Goal: Task Accomplishment & Management: Manage account settings

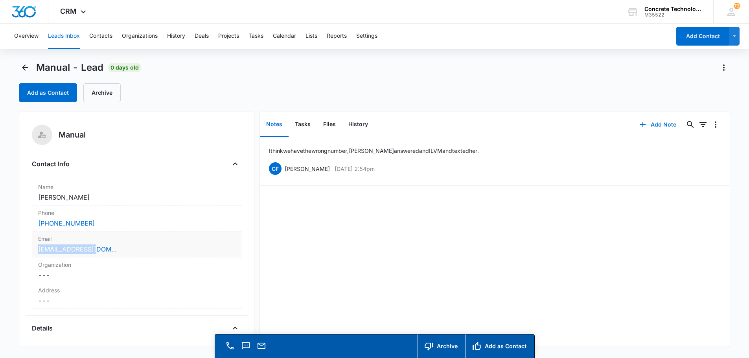
drag, startPoint x: 36, startPoint y: 249, endPoint x: 103, endPoint y: 251, distance: 66.9
click at [103, 251] on div "Email Cancel Save Changes Ali918@gmail.com" at bounding box center [137, 245] width 210 height 26
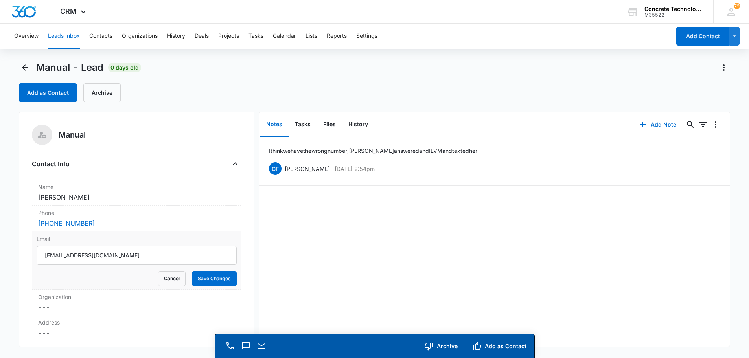
click at [308, 284] on div "I think we have the wrong number, Trish answered and I LVM and texted her. CF C…" at bounding box center [495, 242] width 471 height 210
click at [199, 278] on button "Save Changes" at bounding box center [214, 278] width 45 height 15
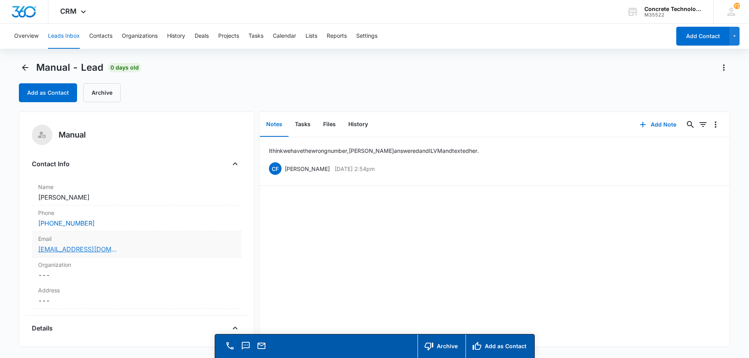
click at [77, 248] on link "Ali918@gmail.com" at bounding box center [77, 249] width 79 height 9
click at [651, 123] on button "Add Note" at bounding box center [658, 124] width 52 height 19
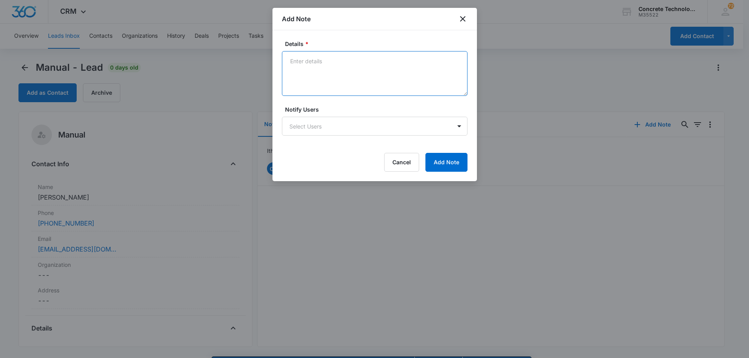
click at [295, 59] on textarea "Details *" at bounding box center [375, 73] width 186 height 45
type textarea "wrong number and email not responding"
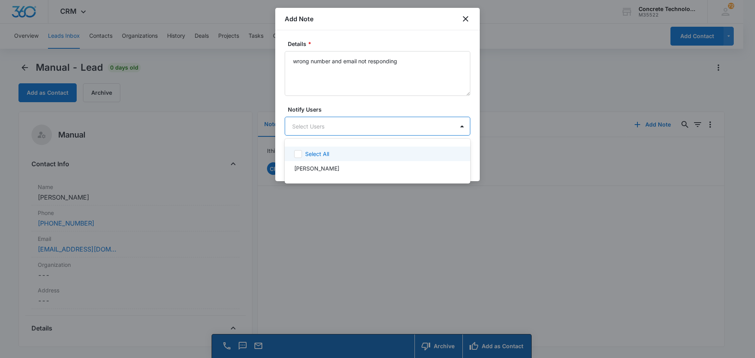
click at [340, 125] on body "CRM Apps Reputation Websites Forms CRM Email Social Content Ads Intelligence Fi…" at bounding box center [377, 179] width 755 height 358
click at [313, 168] on p "[PERSON_NAME]" at bounding box center [316, 168] width 45 height 8
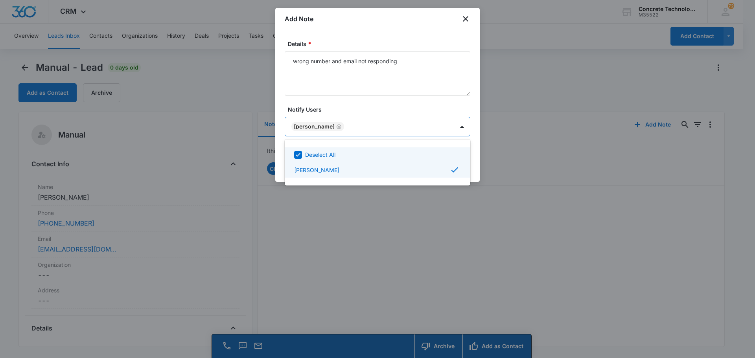
click at [427, 127] on div at bounding box center [377, 179] width 755 height 358
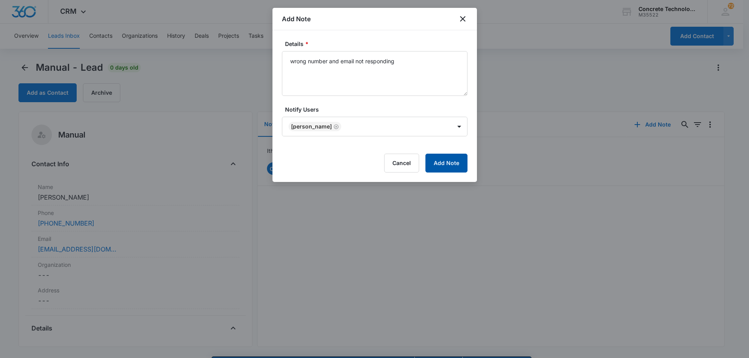
click at [445, 162] on button "Add Note" at bounding box center [446, 163] width 42 height 19
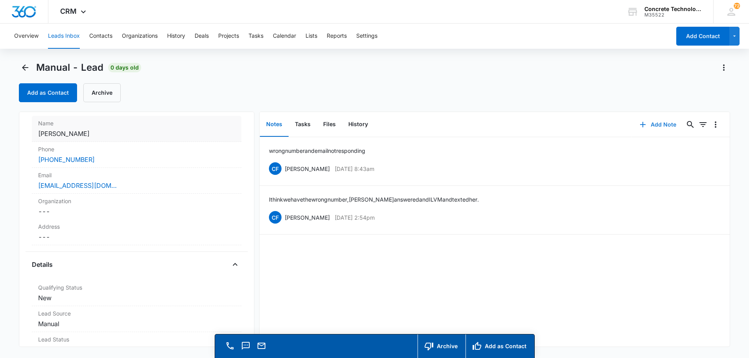
scroll to position [157, 0]
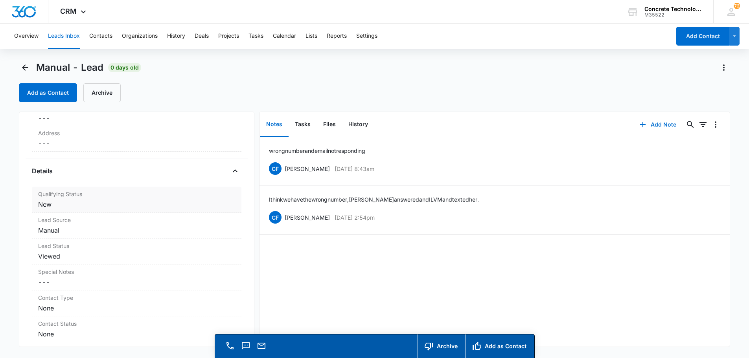
click at [44, 207] on dd "Cancel Save Changes New" at bounding box center [136, 204] width 197 height 9
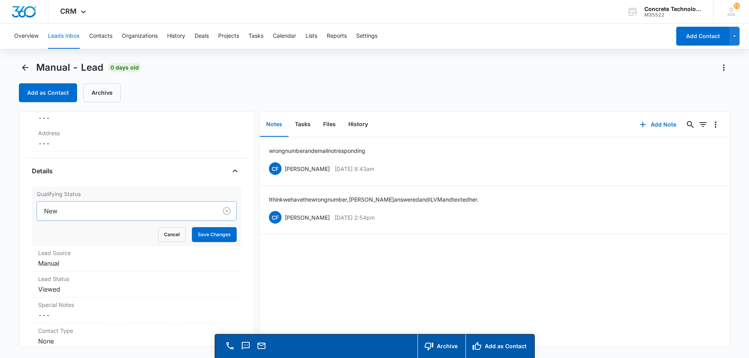
click at [58, 207] on div at bounding box center [125, 211] width 163 height 11
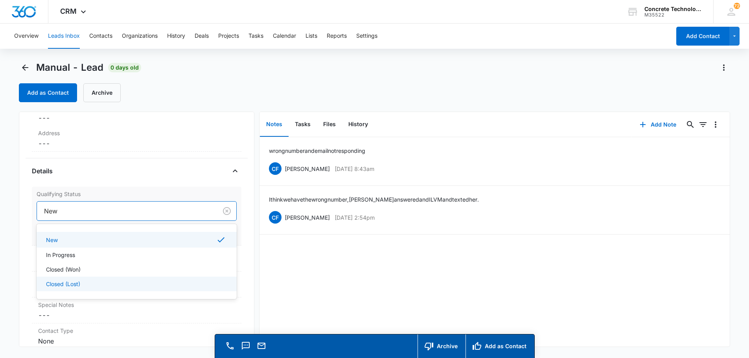
click at [56, 282] on p "Closed (Lost)" at bounding box center [63, 284] width 34 height 8
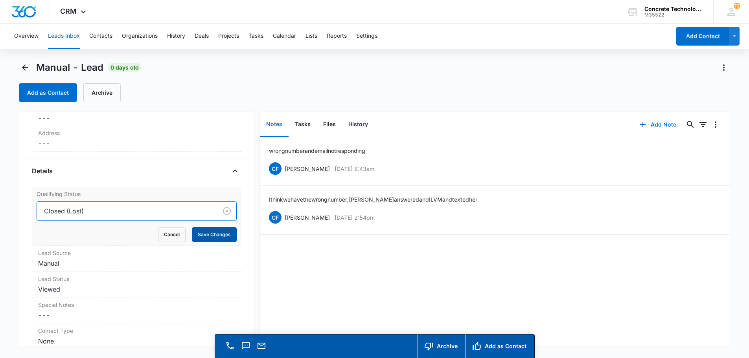
click at [209, 235] on button "Save Changes" at bounding box center [214, 234] width 45 height 15
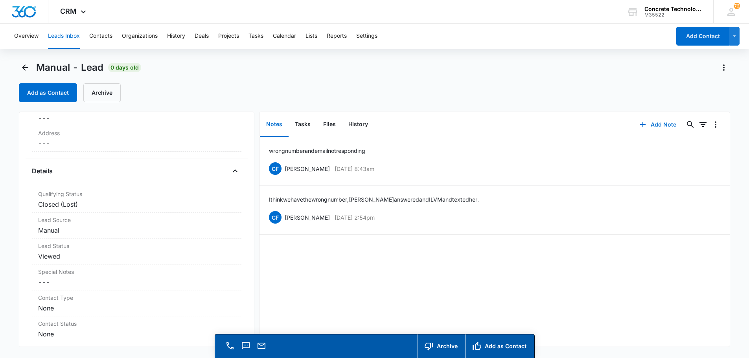
click at [62, 34] on button "Leads Inbox" at bounding box center [64, 36] width 32 height 25
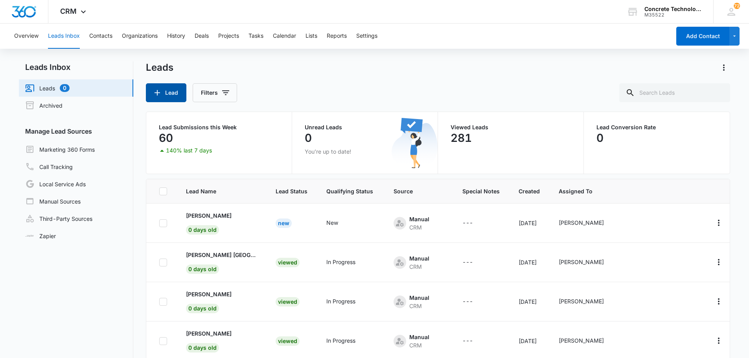
click at [180, 92] on button "Lead" at bounding box center [166, 92] width 41 height 19
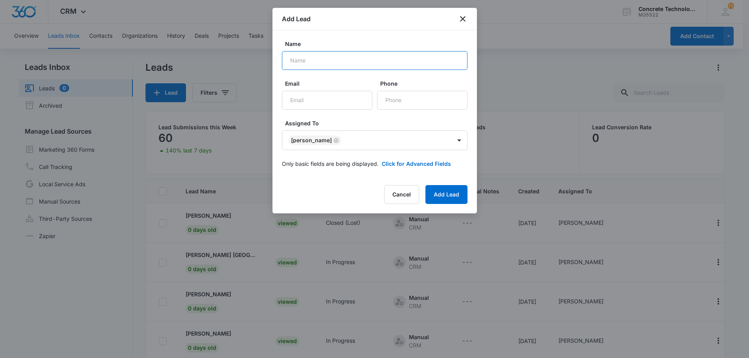
click at [298, 61] on input "Name" at bounding box center [375, 60] width 186 height 19
type input "[PERSON_NAME] GA"
click at [310, 103] on input "Email" at bounding box center [327, 100] width 90 height 19
click at [310, 103] on input "banesia" at bounding box center [327, 100] width 90 height 19
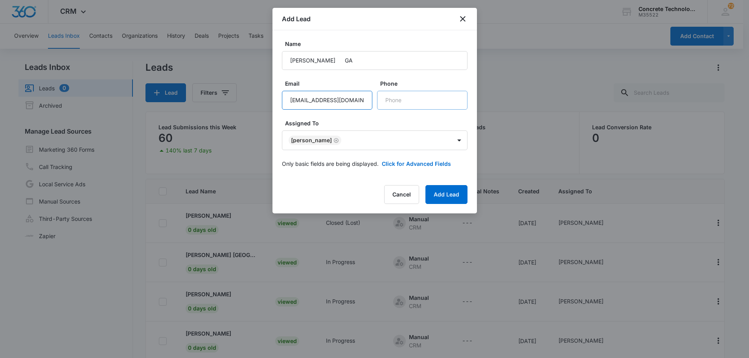
type input "banesiawright@yahoo.com"
click at [389, 101] on input "Phone" at bounding box center [422, 100] width 90 height 19
type input "(727) 439-5923"
click at [442, 196] on button "Add Lead" at bounding box center [446, 194] width 42 height 19
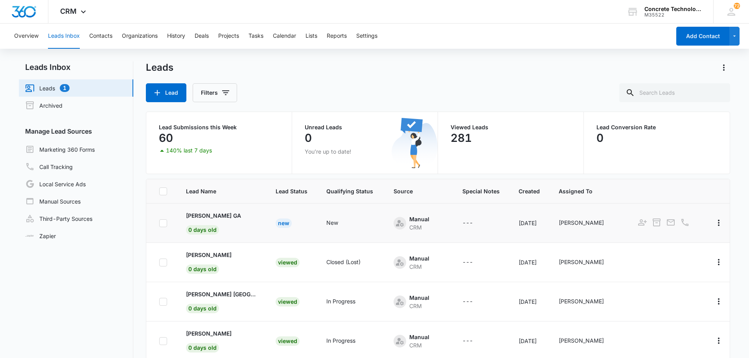
click at [215, 220] on td "Banesia Wright GA 0 days old" at bounding box center [222, 223] width 90 height 39
click at [215, 217] on p "[PERSON_NAME] GA" at bounding box center [213, 216] width 55 height 8
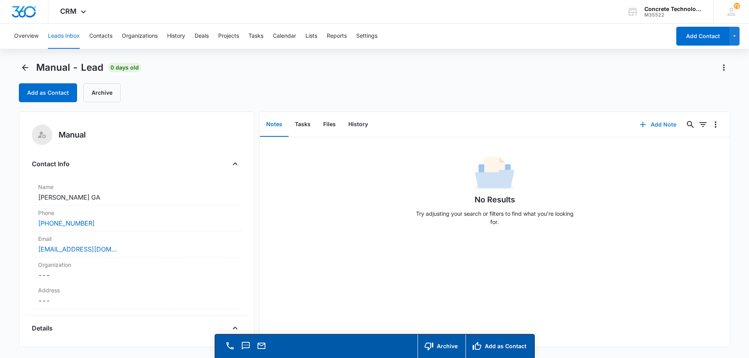
click at [655, 124] on button "Add Note" at bounding box center [658, 124] width 52 height 19
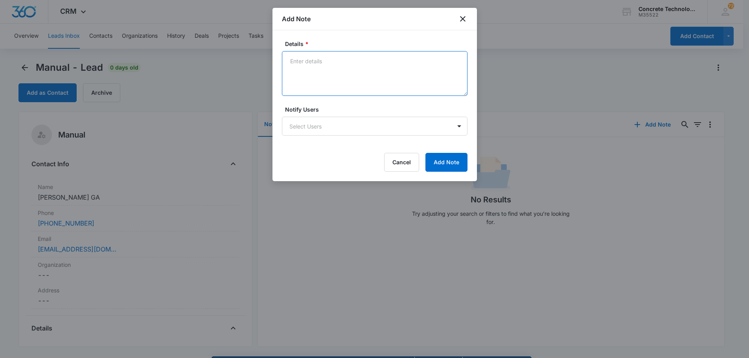
click at [293, 62] on textarea "Details *" at bounding box center [375, 73] width 186 height 45
type textarea "Hung up on me and is not responding to a text."
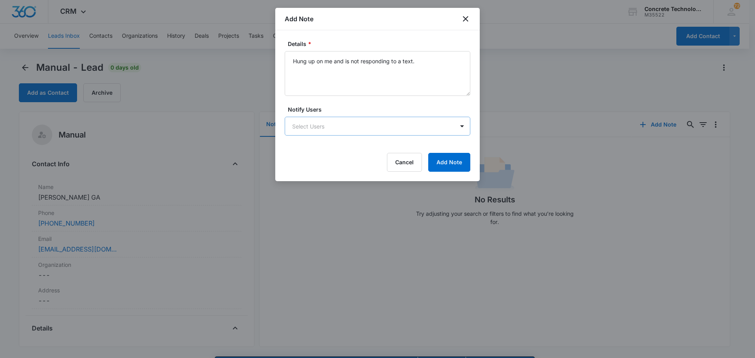
click at [394, 129] on body "CRM Apps Reputation Websites Forms CRM Email Social Content Ads Intelligence Fi…" at bounding box center [377, 190] width 755 height 381
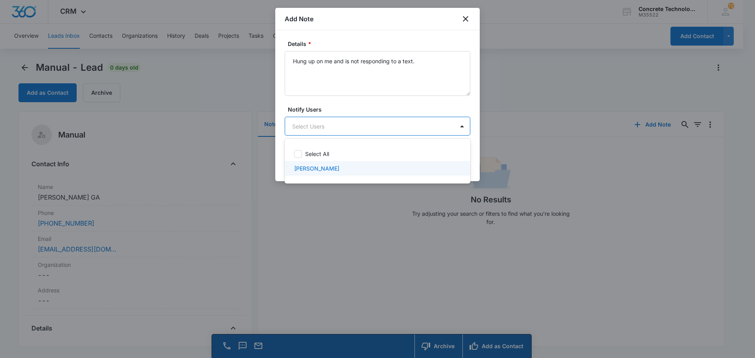
click at [327, 166] on div "[PERSON_NAME]" at bounding box center [376, 168] width 165 height 8
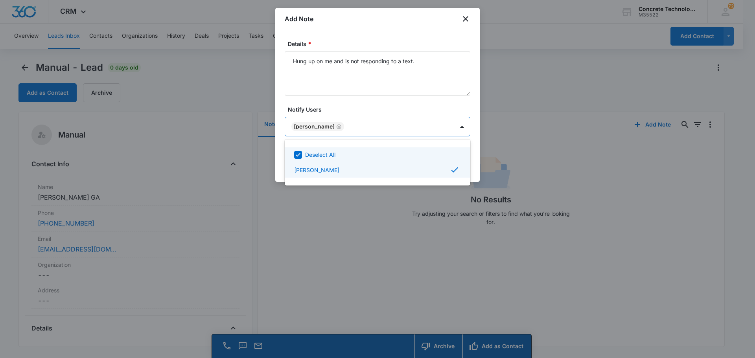
click at [451, 127] on div at bounding box center [377, 179] width 755 height 358
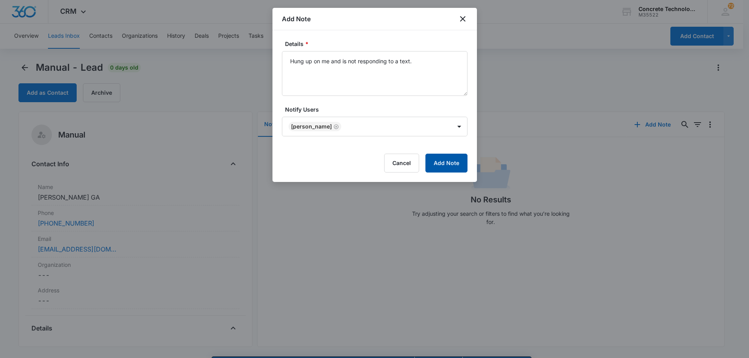
click at [451, 162] on button "Add Note" at bounding box center [446, 163] width 42 height 19
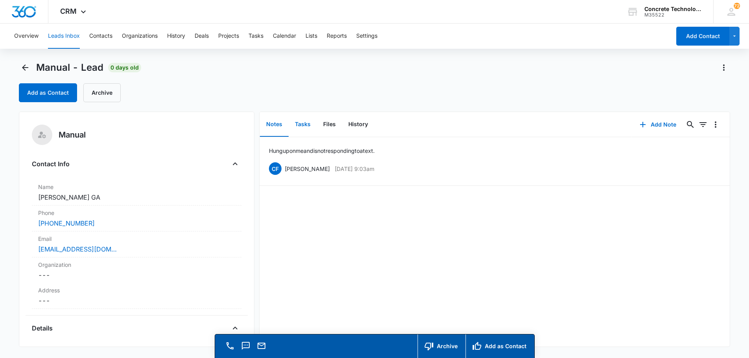
click at [302, 123] on button "Tasks" at bounding box center [303, 124] width 28 height 24
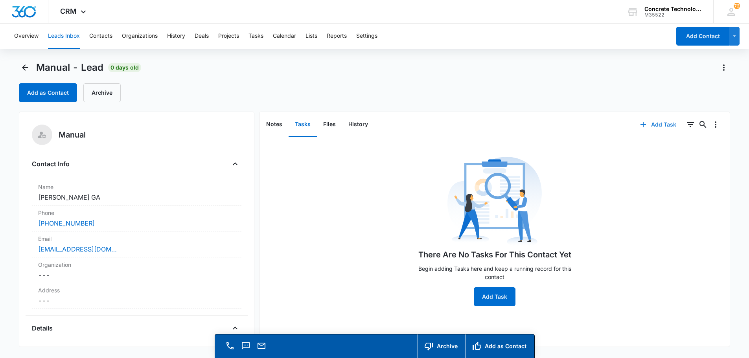
click at [651, 124] on button "Add Task" at bounding box center [658, 124] width 52 height 19
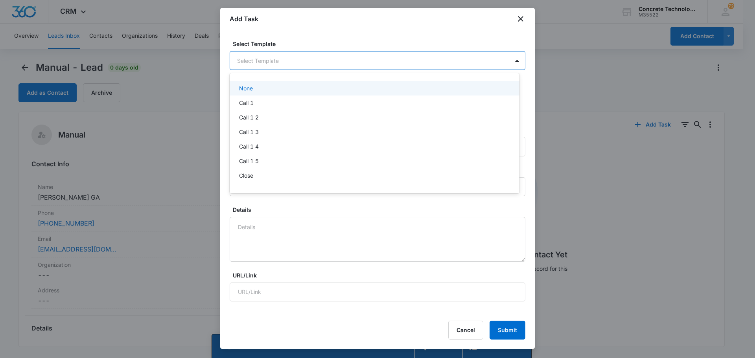
click at [272, 57] on body "CRM Apps Reputation Websites Forms CRM Email Social Content Ads Intelligence Fi…" at bounding box center [377, 179] width 755 height 358
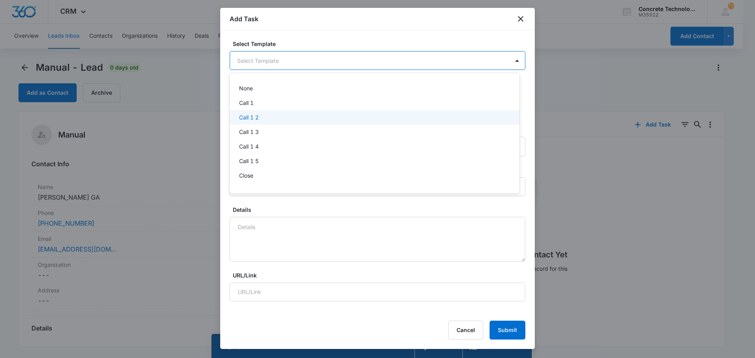
click at [245, 118] on p "Call 1 2" at bounding box center [249, 117] width 20 height 8
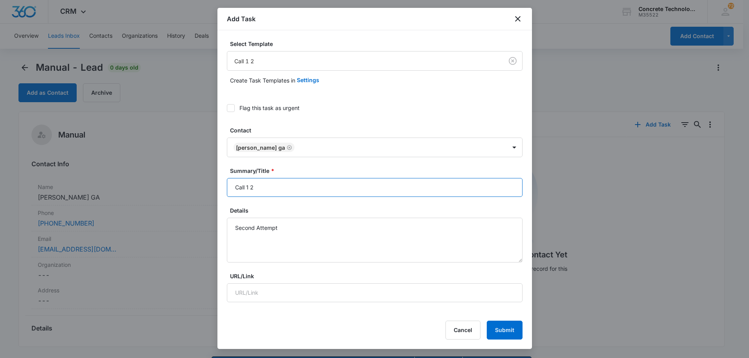
click at [248, 187] on input "Call 1 2" at bounding box center [375, 187] width 296 height 19
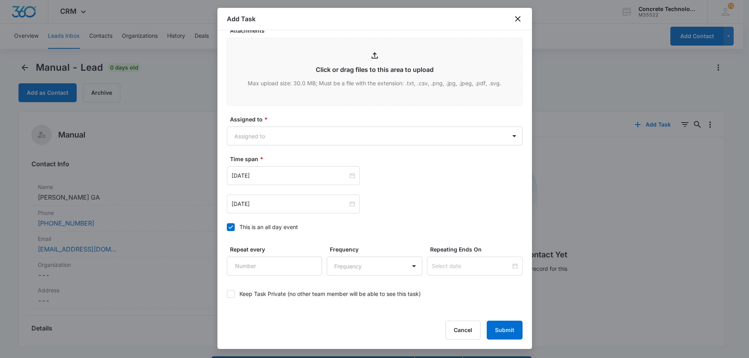
scroll to position [315, 0]
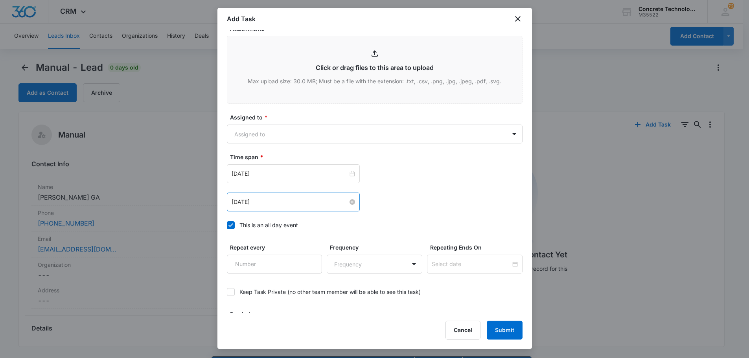
type input "Call 2"
click at [292, 204] on input "[DATE]" at bounding box center [290, 202] width 116 height 9
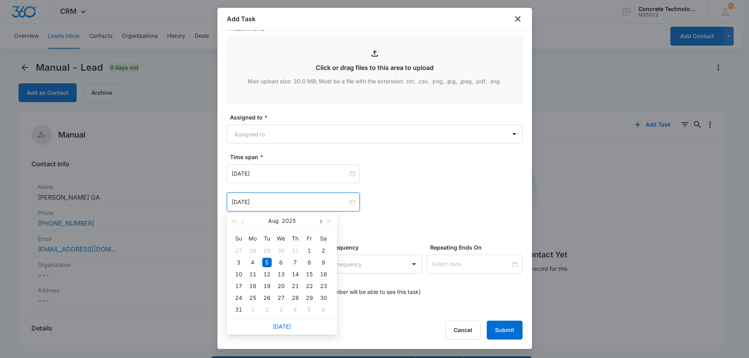
click at [319, 219] on button "button" at bounding box center [320, 221] width 9 height 16
type input "[DATE]"
click at [284, 275] on div "17" at bounding box center [280, 274] width 9 height 9
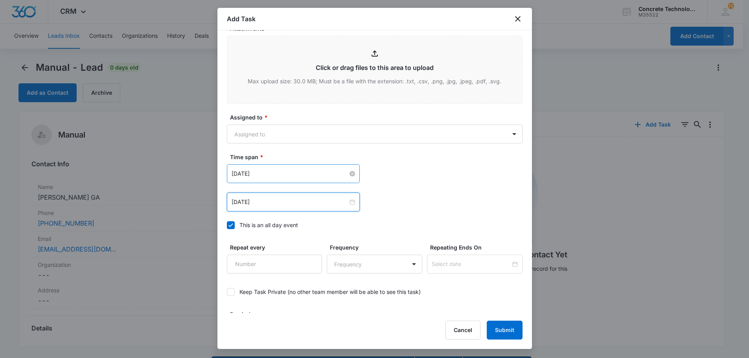
click at [292, 171] on input "[DATE]" at bounding box center [290, 173] width 116 height 9
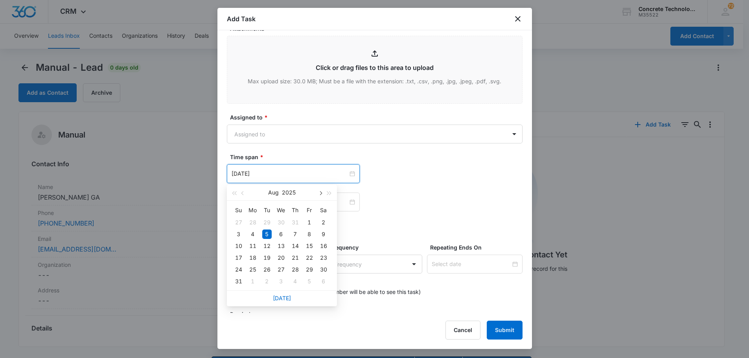
click at [320, 192] on span "button" at bounding box center [321, 193] width 4 height 4
type input "[DATE]"
click at [280, 248] on div "17" at bounding box center [280, 245] width 9 height 9
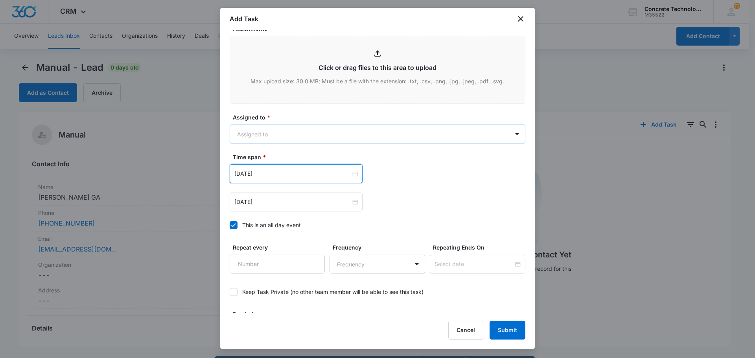
click at [257, 131] on body "CRM Apps Reputation Websites Forms CRM Email Social Content Ads Intelligence Fi…" at bounding box center [377, 190] width 755 height 381
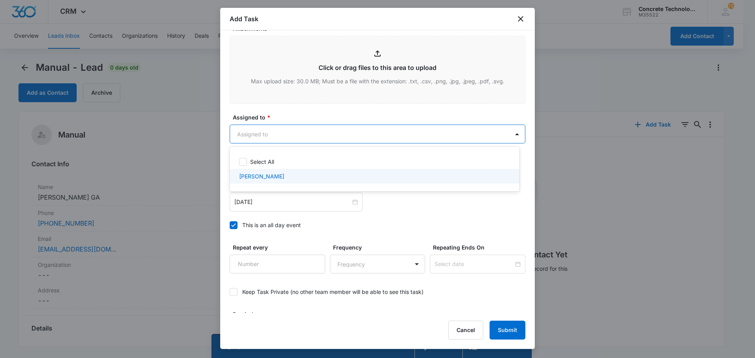
click at [247, 177] on p "[PERSON_NAME]" at bounding box center [261, 176] width 45 height 8
checkbox input "true"
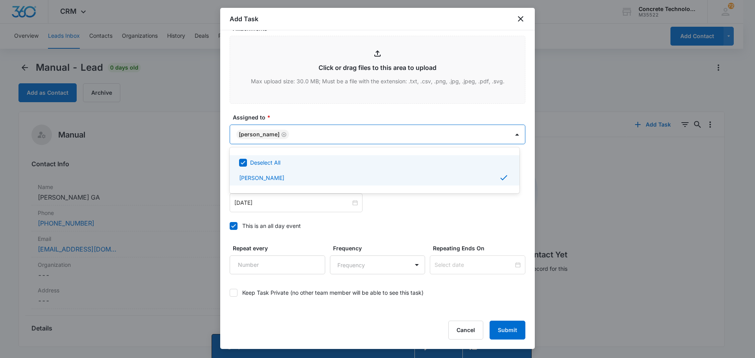
click at [293, 134] on div at bounding box center [377, 179] width 755 height 358
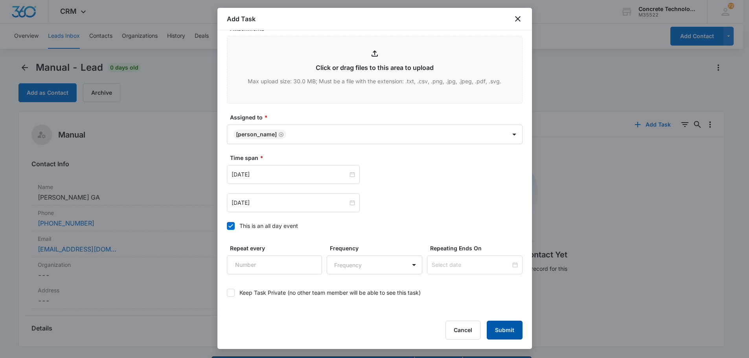
click at [505, 327] on button "Submit" at bounding box center [505, 330] width 36 height 19
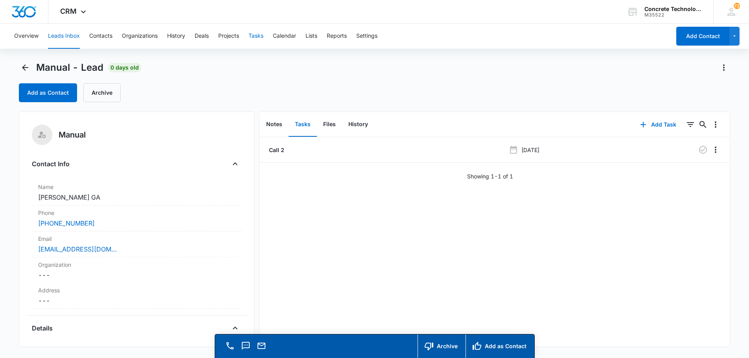
click at [254, 38] on button "Tasks" at bounding box center [256, 36] width 15 height 25
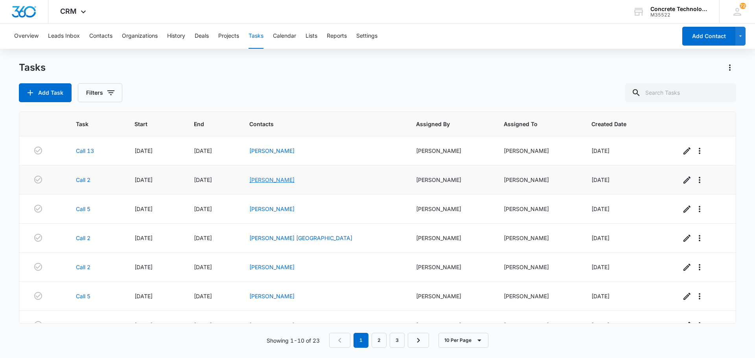
click at [295, 182] on link "Deland Danner" at bounding box center [271, 180] width 45 height 7
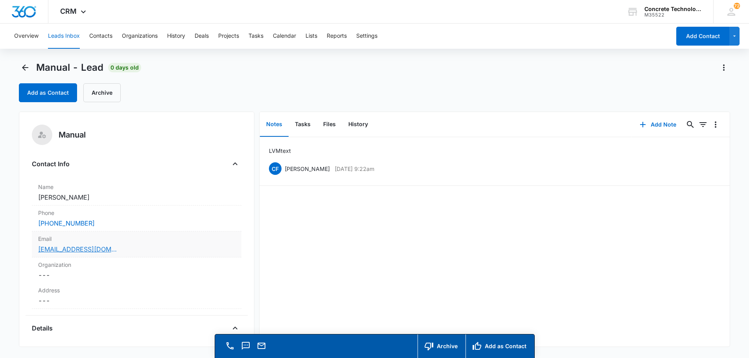
click at [88, 249] on link "dannerandrea60@gmail.com" at bounding box center [77, 249] width 79 height 9
click at [97, 195] on dd "Cancel Save Changes Deland Danner" at bounding box center [136, 197] width 197 height 9
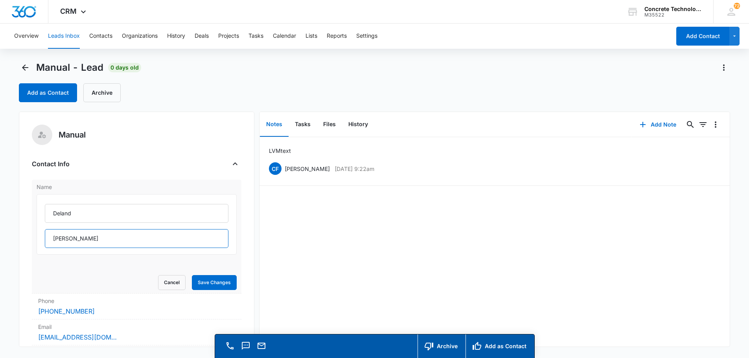
click at [92, 241] on input "Danner" at bounding box center [137, 238] width 184 height 19
type input "Danner MO"
click at [214, 282] on button "Save Changes" at bounding box center [214, 282] width 45 height 15
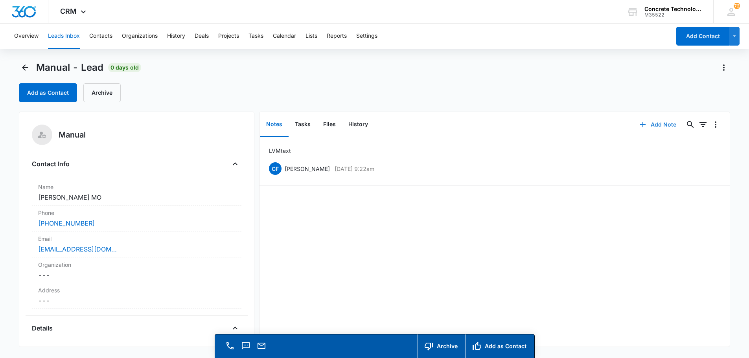
click at [649, 124] on button "Add Note" at bounding box center [658, 124] width 52 height 19
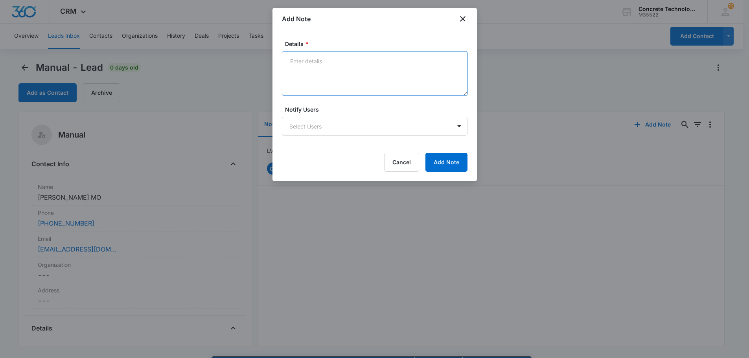
click at [310, 60] on textarea "Details *" at bounding box center [375, 73] width 186 height 45
type textarea "MB full text emailed"
click at [331, 123] on body "CRM Apps Reputation Websites Forms CRM Email Social Content Ads Intelligence Fi…" at bounding box center [377, 190] width 755 height 381
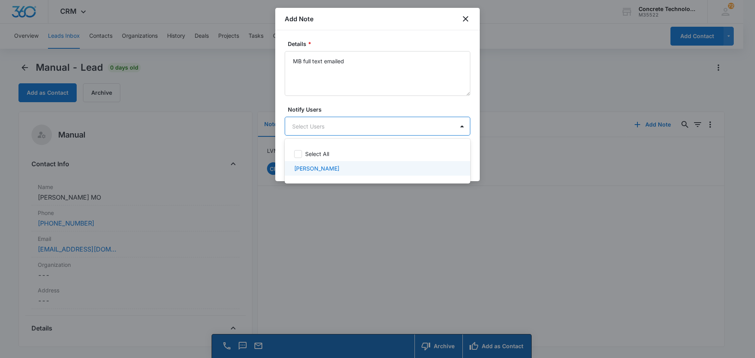
click at [321, 167] on p "[PERSON_NAME]" at bounding box center [316, 168] width 45 height 8
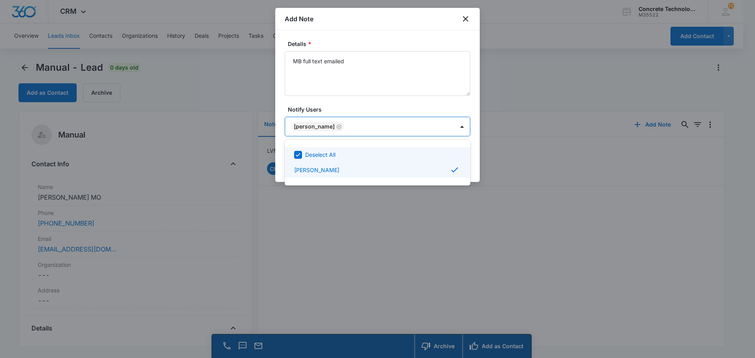
click at [451, 127] on div at bounding box center [377, 179] width 755 height 358
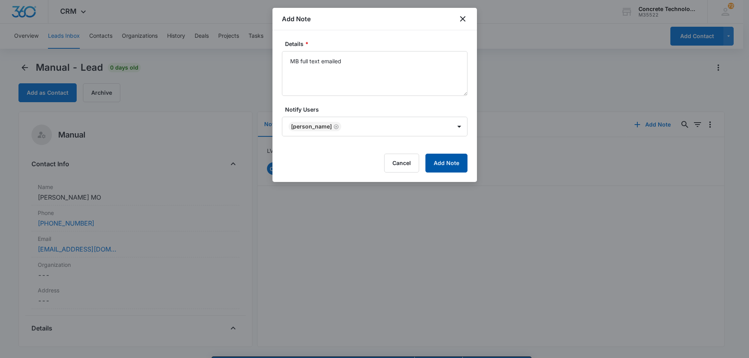
click at [450, 165] on button "Add Note" at bounding box center [446, 163] width 42 height 19
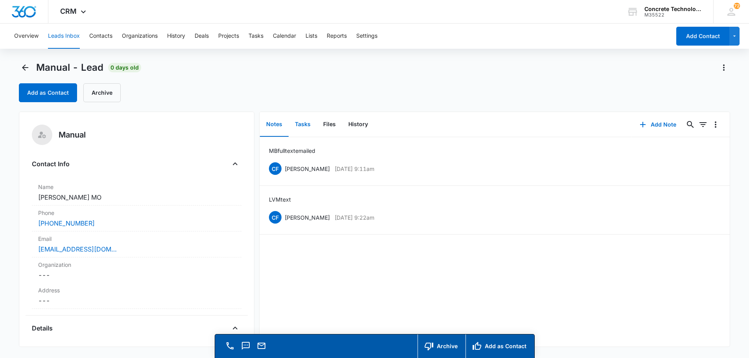
click at [302, 125] on button "Tasks" at bounding box center [303, 124] width 28 height 24
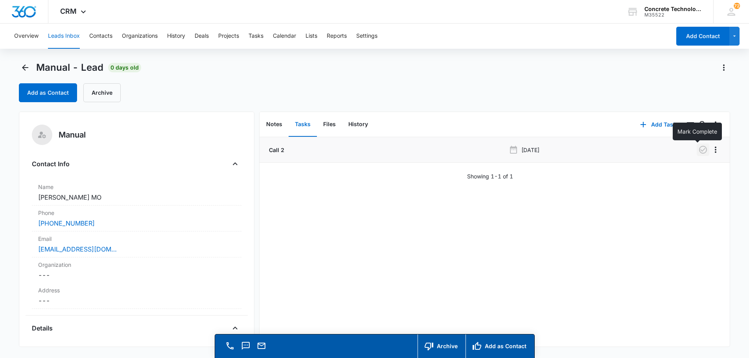
click at [698, 150] on icon "button" at bounding box center [702, 149] width 9 height 9
click at [651, 123] on button "Add Task" at bounding box center [658, 124] width 52 height 19
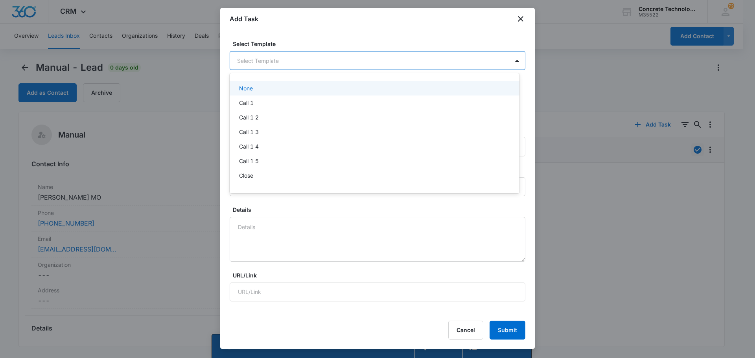
click at [251, 61] on body "CRM Apps Reputation Websites Forms CRM Email Social Content Ads Intelligence Fi…" at bounding box center [377, 179] width 755 height 358
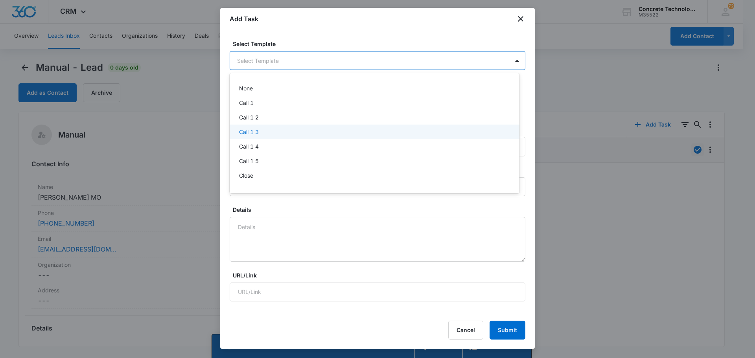
click at [251, 134] on p "Call 1 3" at bounding box center [249, 132] width 20 height 8
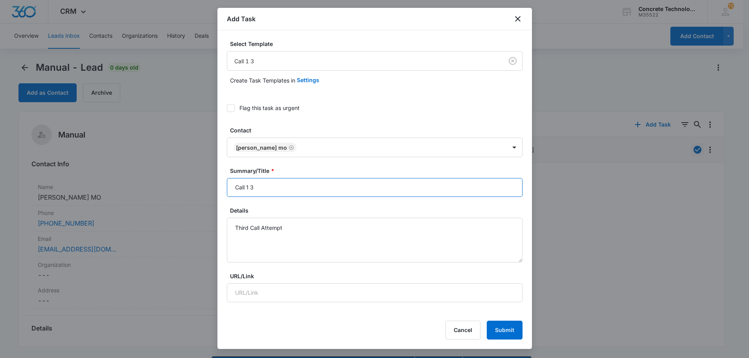
click at [248, 186] on input "Call 1 3" at bounding box center [375, 187] width 296 height 19
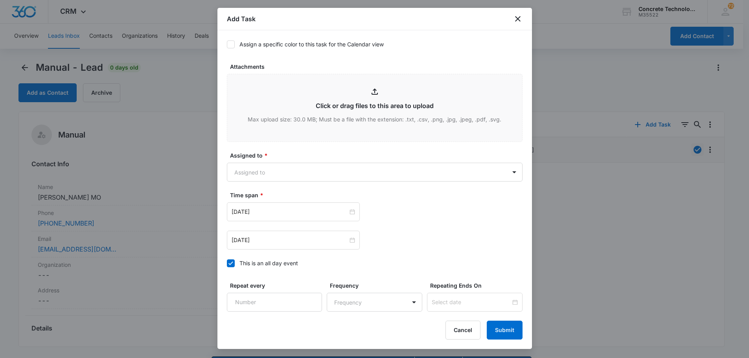
scroll to position [342, 0]
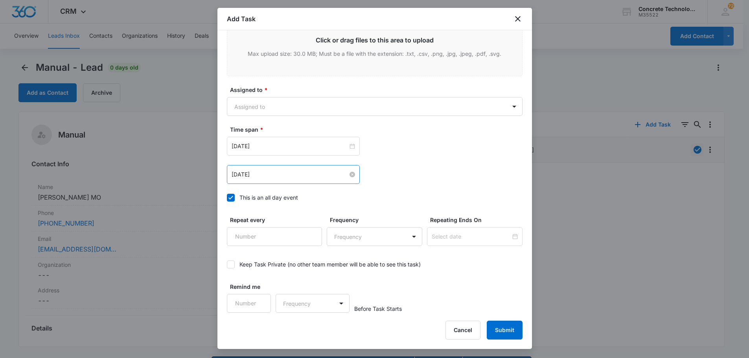
type input "Call 3"
click at [280, 175] on input "[DATE]" at bounding box center [290, 174] width 116 height 9
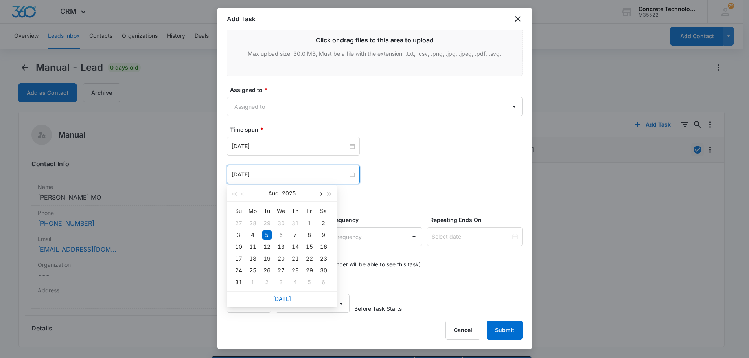
click at [319, 197] on button "button" at bounding box center [320, 194] width 9 height 16
type input "[DATE]"
click at [282, 247] on div "17" at bounding box center [280, 246] width 9 height 9
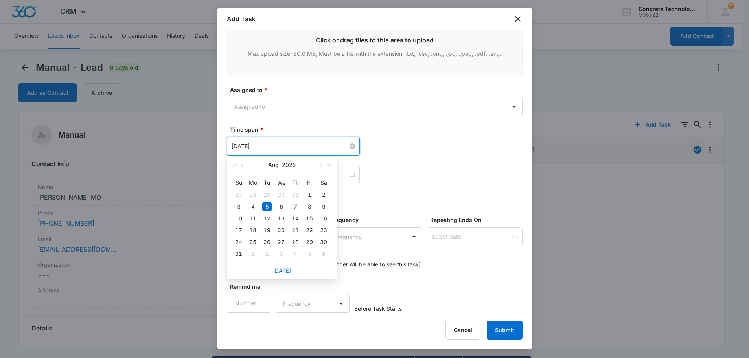
click at [286, 147] on input "[DATE]" at bounding box center [290, 146] width 116 height 9
click at [320, 166] on span "button" at bounding box center [321, 166] width 4 height 4
type input "[DATE]"
click at [281, 218] on div "17" at bounding box center [280, 218] width 9 height 9
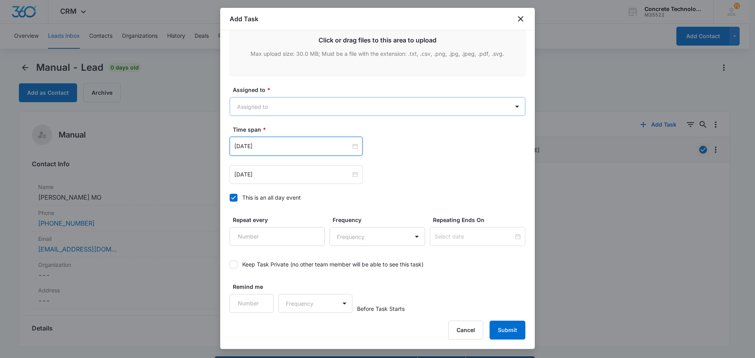
click at [264, 107] on body "CRM Apps Reputation Websites Forms CRM Email Social Content Ads Intelligence Fi…" at bounding box center [377, 190] width 755 height 381
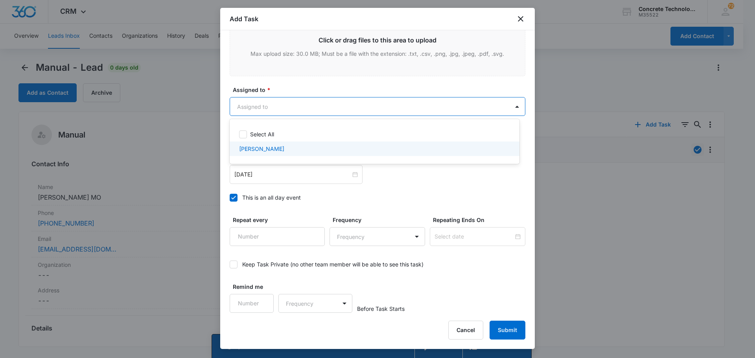
click at [258, 148] on p "[PERSON_NAME]" at bounding box center [261, 149] width 45 height 8
checkbox input "true"
click at [293, 100] on div at bounding box center [377, 179] width 755 height 358
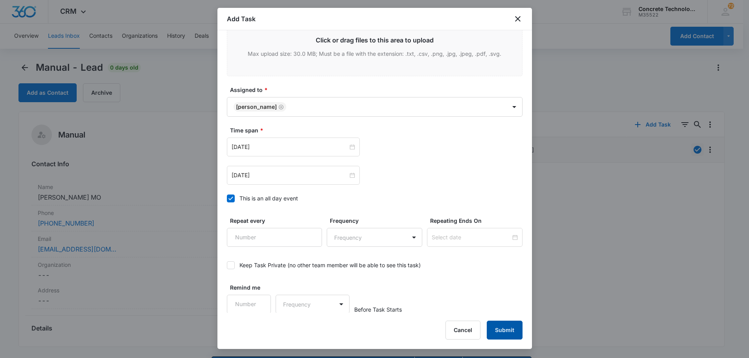
click at [501, 328] on button "Submit" at bounding box center [505, 330] width 36 height 19
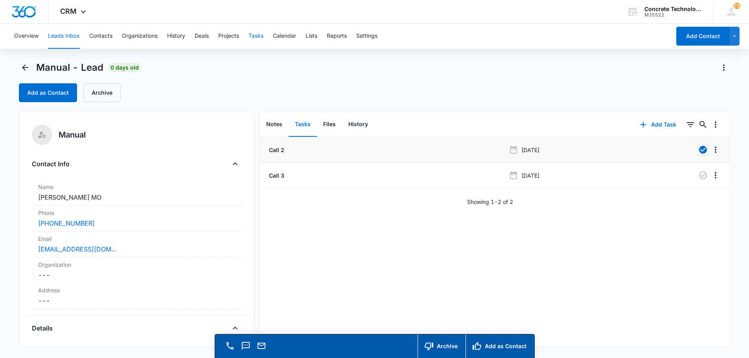
click at [253, 36] on button "Tasks" at bounding box center [256, 36] width 15 height 25
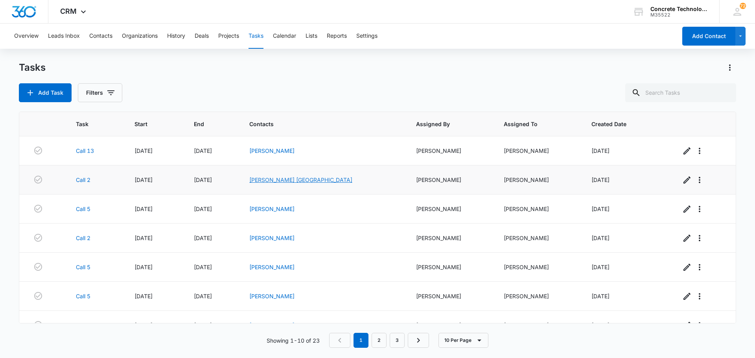
click at [303, 181] on link "[PERSON_NAME] [GEOGRAPHIC_DATA]" at bounding box center [300, 180] width 103 height 7
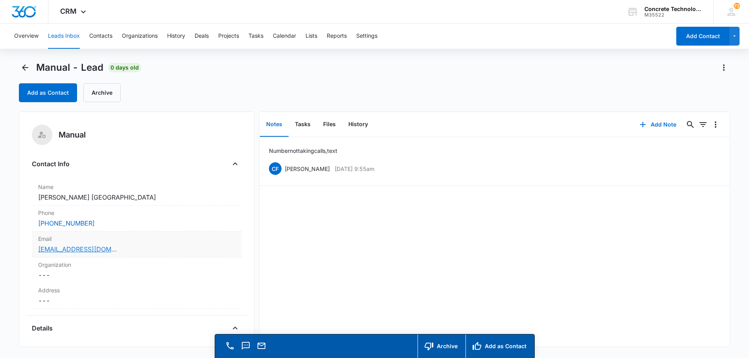
click at [68, 251] on link "snmoncada77@gmail.com" at bounding box center [77, 249] width 79 height 9
click at [653, 122] on button "Add Note" at bounding box center [658, 124] width 52 height 19
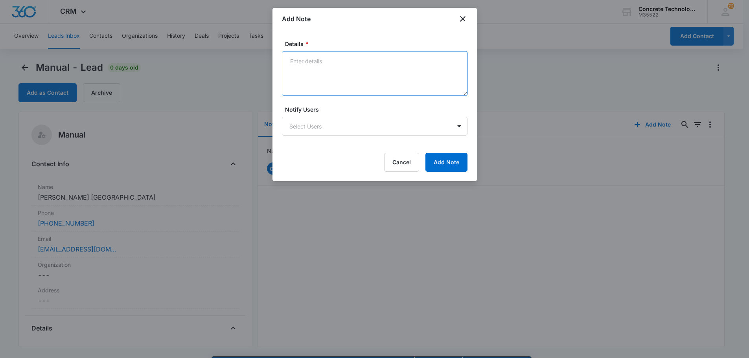
click at [294, 61] on textarea "Details *" at bounding box center [375, 73] width 186 height 45
type textarea "Not taking calls, emailed"
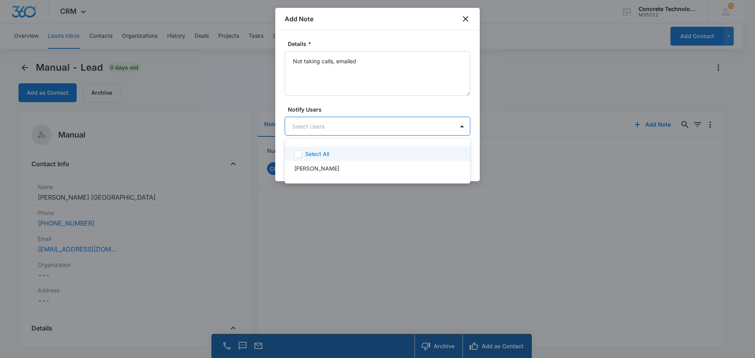
click at [316, 125] on body "CRM Apps Reputation Websites Forms CRM Email Social Content Ads Intelligence Fi…" at bounding box center [377, 179] width 755 height 358
click at [315, 167] on p "[PERSON_NAME]" at bounding box center [316, 168] width 45 height 8
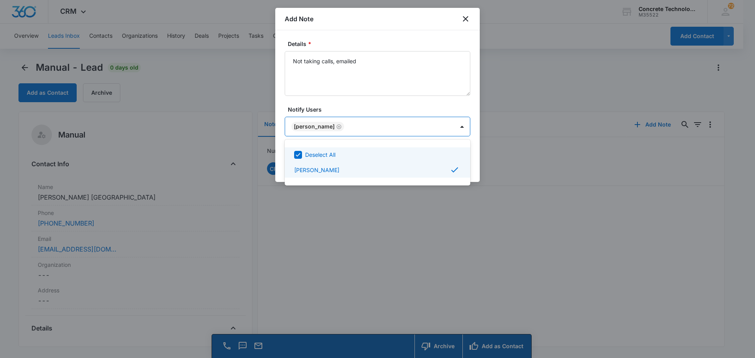
click at [449, 127] on div at bounding box center [377, 179] width 755 height 358
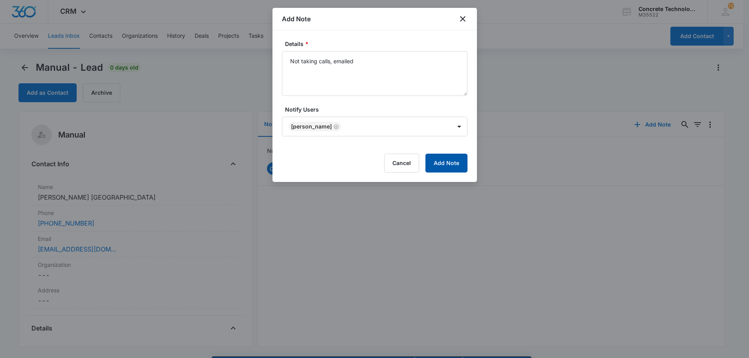
click at [451, 162] on button "Add Note" at bounding box center [446, 163] width 42 height 19
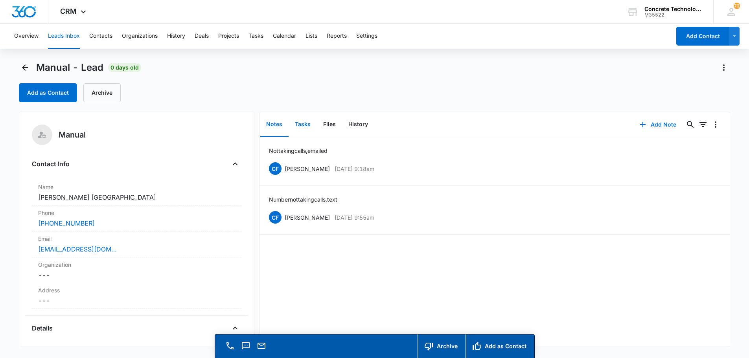
click at [301, 123] on button "Tasks" at bounding box center [303, 124] width 28 height 24
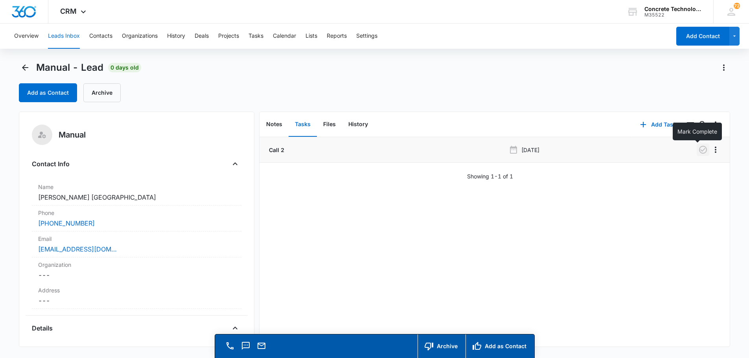
click at [698, 149] on icon "button" at bounding box center [702, 149] width 9 height 9
click at [657, 125] on button "Add Task" at bounding box center [658, 124] width 52 height 19
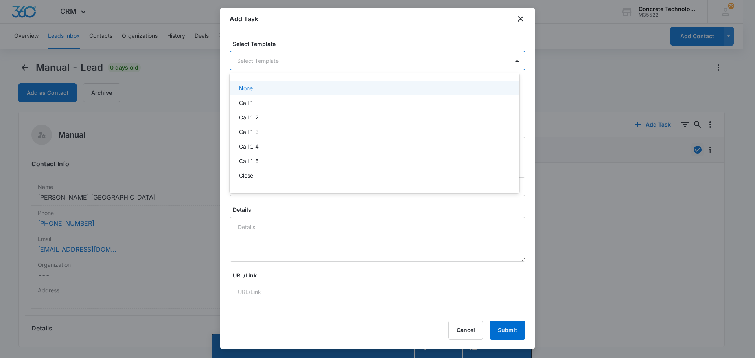
click at [269, 63] on body "CRM Apps Reputation Websites Forms CRM Email Social Content Ads Intelligence Fi…" at bounding box center [377, 179] width 755 height 358
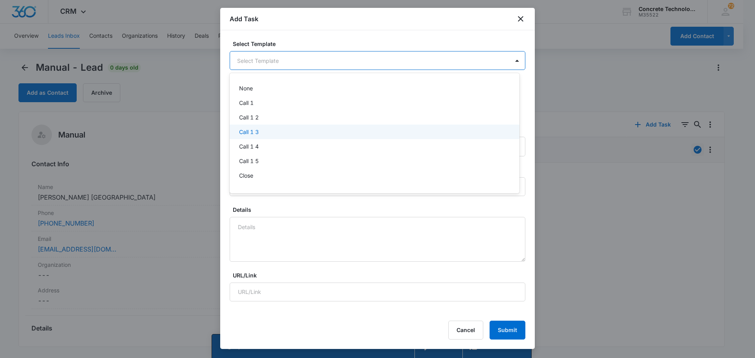
click at [248, 134] on p "Call 1 3" at bounding box center [249, 132] width 20 height 8
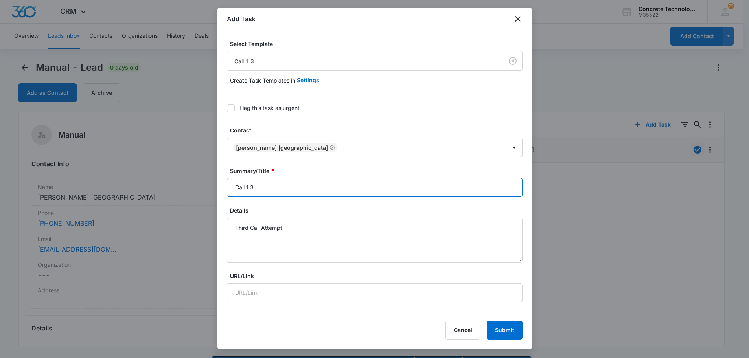
click at [249, 186] on input "Call 1 3" at bounding box center [375, 187] width 296 height 19
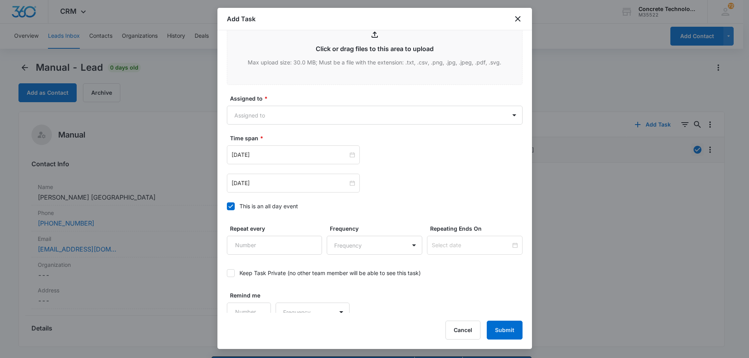
scroll to position [342, 0]
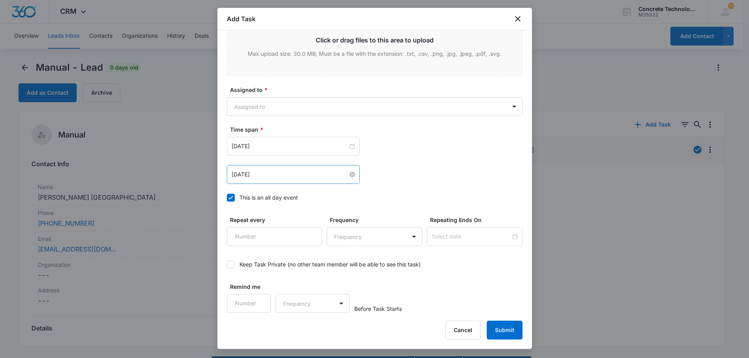
type input "Call 3"
click at [276, 177] on input "[DATE]" at bounding box center [290, 174] width 116 height 9
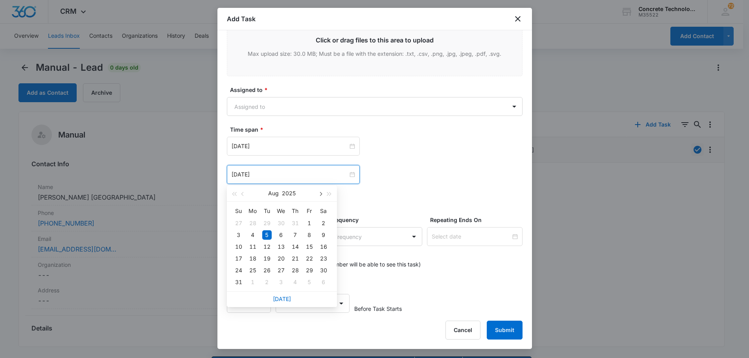
click at [319, 195] on button "button" at bounding box center [320, 194] width 9 height 16
type input "[DATE]"
click at [295, 245] on div "18" at bounding box center [295, 246] width 9 height 9
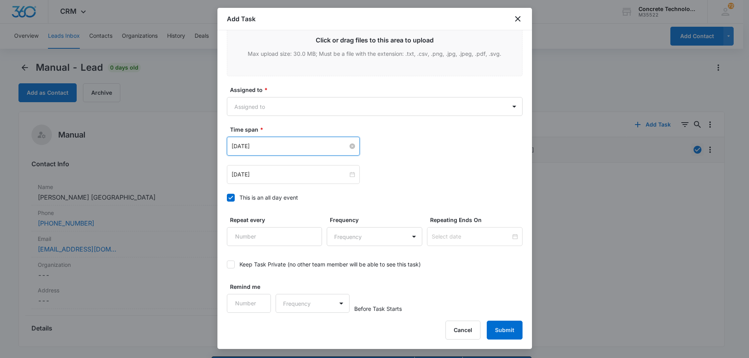
click at [289, 142] on input "[DATE]" at bounding box center [290, 146] width 116 height 9
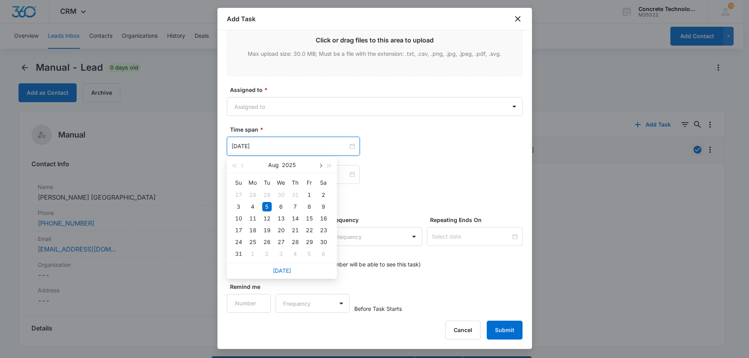
click at [321, 165] on span "button" at bounding box center [321, 166] width 4 height 4
type input "[DATE]"
click at [298, 217] on div "18" at bounding box center [295, 218] width 9 height 9
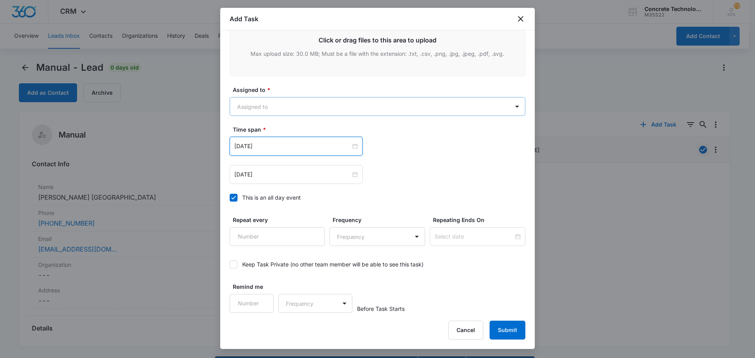
click at [273, 106] on body "CRM Apps Reputation Websites Forms CRM Email Social Content Ads Intelligence Fi…" at bounding box center [377, 190] width 755 height 381
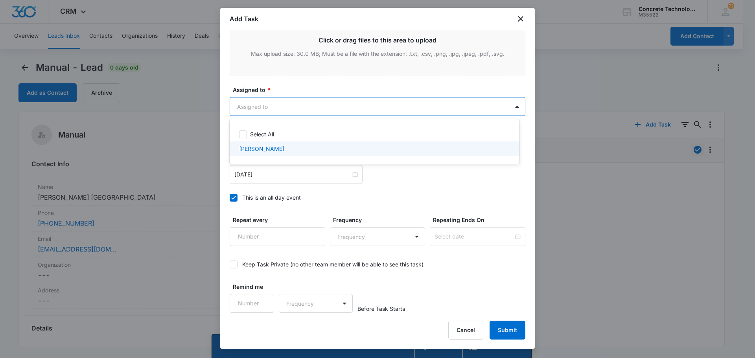
click at [260, 151] on p "[PERSON_NAME]" at bounding box center [261, 149] width 45 height 8
checkbox input "true"
click at [502, 330] on div at bounding box center [377, 179] width 755 height 358
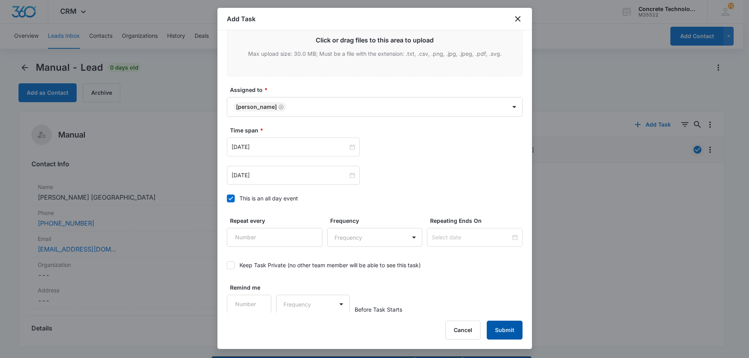
click at [502, 330] on button "Submit" at bounding box center [505, 330] width 36 height 19
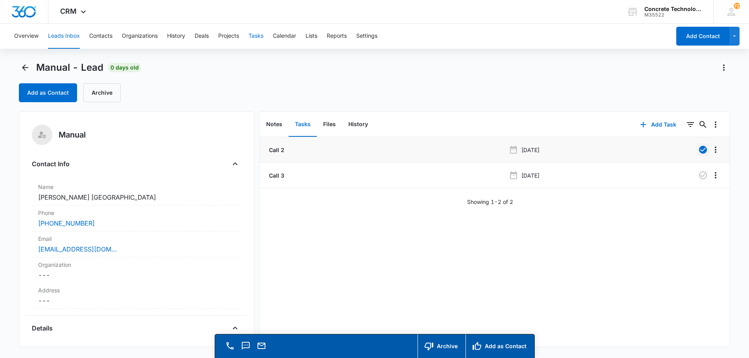
click at [255, 35] on button "Tasks" at bounding box center [256, 36] width 15 height 25
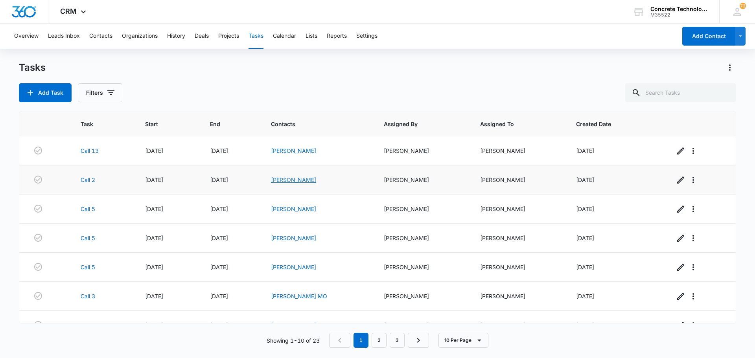
click at [287, 181] on link "Greg Rohlfsen" at bounding box center [293, 180] width 45 height 7
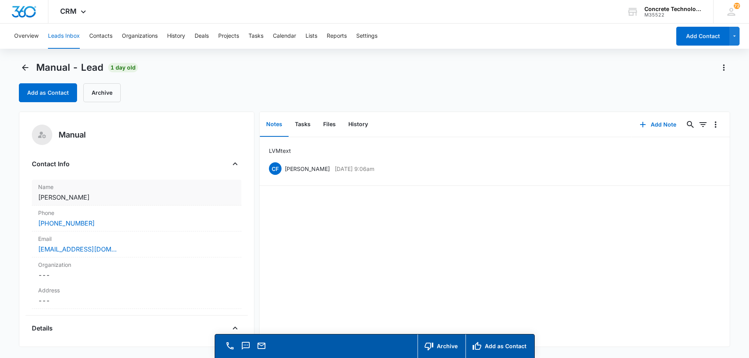
click at [120, 194] on dd "Cancel Save Changes Greg Rohlfsen" at bounding box center [136, 197] width 197 height 9
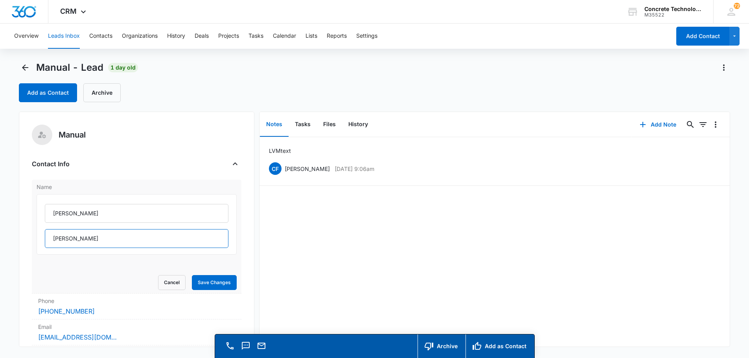
click at [130, 236] on input "Rohlfsen" at bounding box center [137, 238] width 184 height 19
type input "Rohlfsen Iowa"
click at [195, 283] on button "Save Changes" at bounding box center [214, 282] width 45 height 15
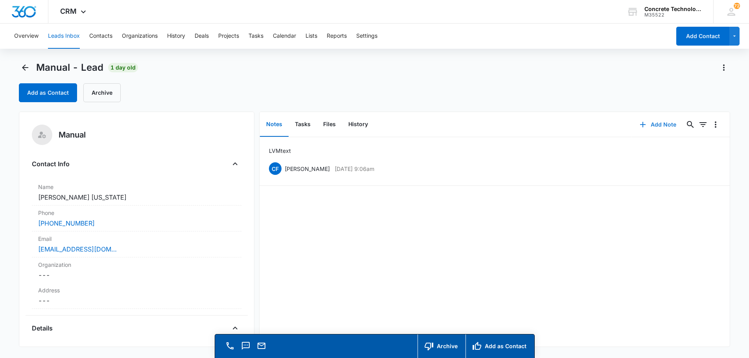
click at [658, 124] on button "Add Note" at bounding box center [658, 124] width 52 height 19
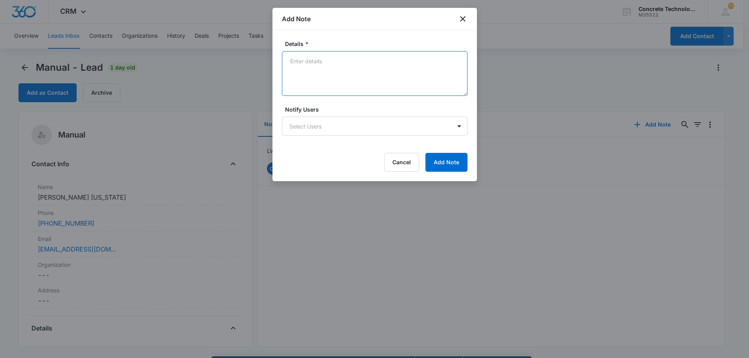
click at [294, 61] on textarea "Details *" at bounding box center [375, 73] width 186 height 45
type textarea "LVM emailed"
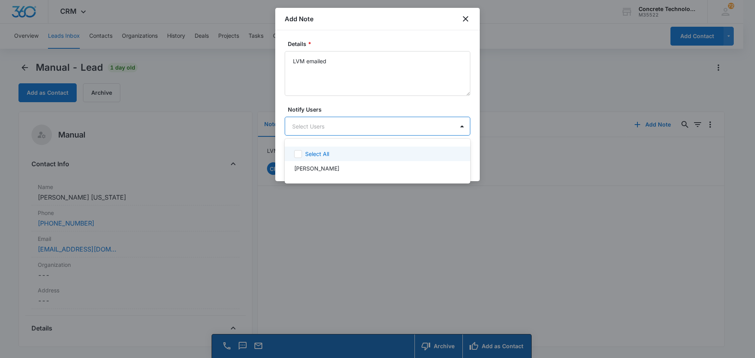
click at [305, 123] on body "CRM Apps Reputation Websites Forms CRM Email Social Content Ads Intelligence Fi…" at bounding box center [377, 179] width 755 height 358
click at [309, 168] on p "[PERSON_NAME]" at bounding box center [316, 168] width 45 height 8
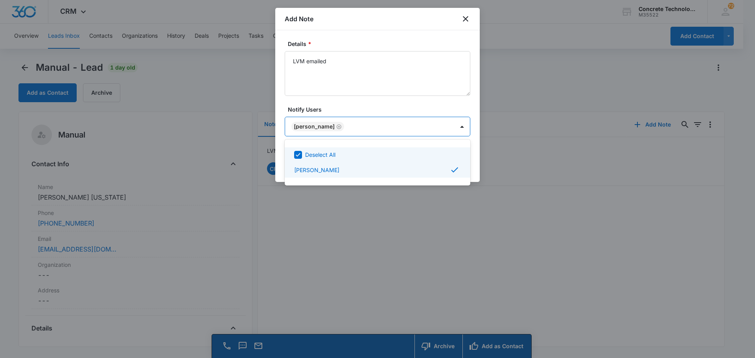
click at [436, 126] on div at bounding box center [377, 179] width 755 height 358
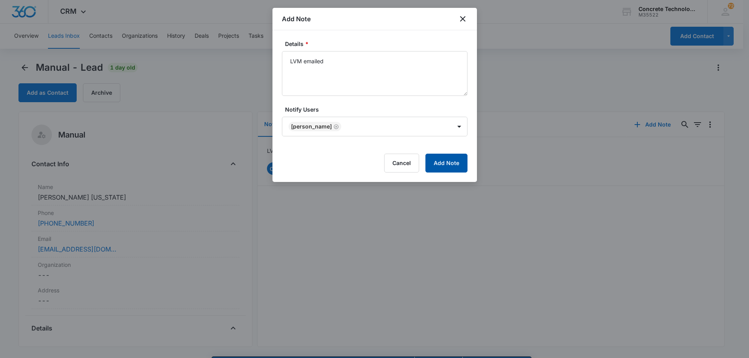
click at [452, 164] on button "Add Note" at bounding box center [446, 163] width 42 height 19
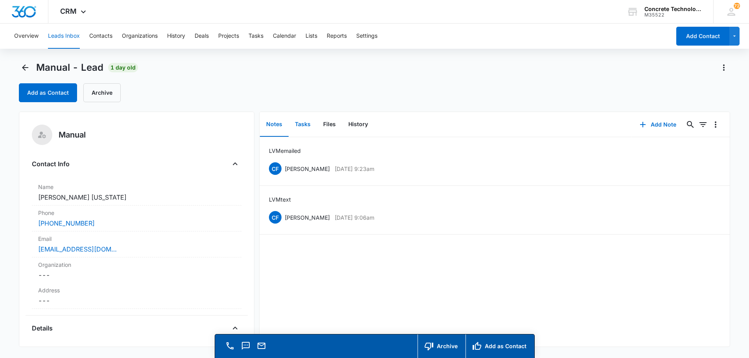
click at [302, 123] on button "Tasks" at bounding box center [303, 124] width 28 height 24
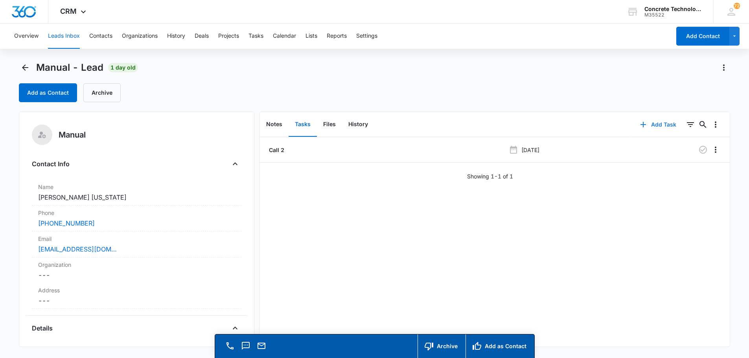
click at [656, 123] on button "Add Task" at bounding box center [658, 124] width 52 height 19
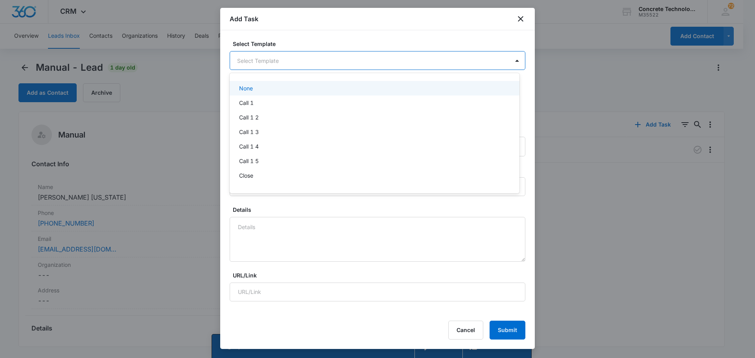
click at [245, 61] on body "CRM Apps Reputation Websites Forms CRM Email Social Content Ads Intelligence Fi…" at bounding box center [377, 179] width 755 height 358
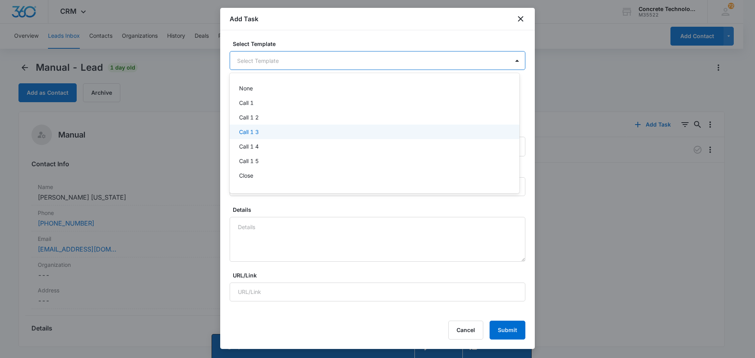
click at [251, 132] on p "Call 1 3" at bounding box center [249, 132] width 20 height 8
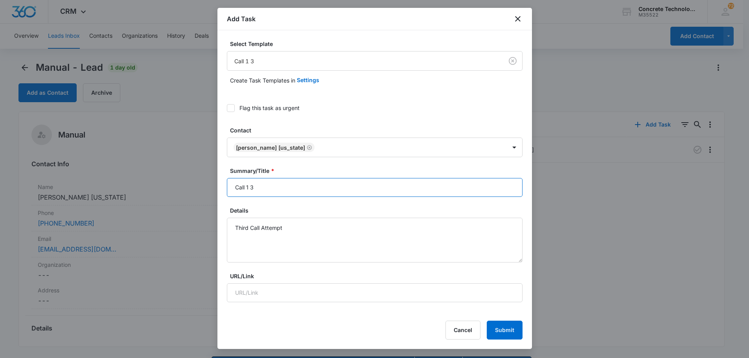
click at [248, 188] on input "Call 1 3" at bounding box center [375, 187] width 296 height 19
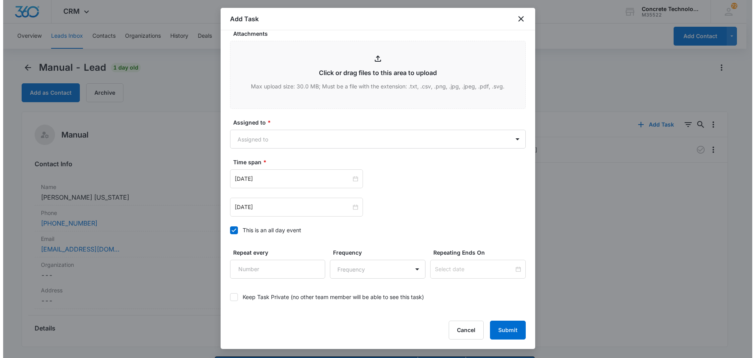
scroll to position [342, 0]
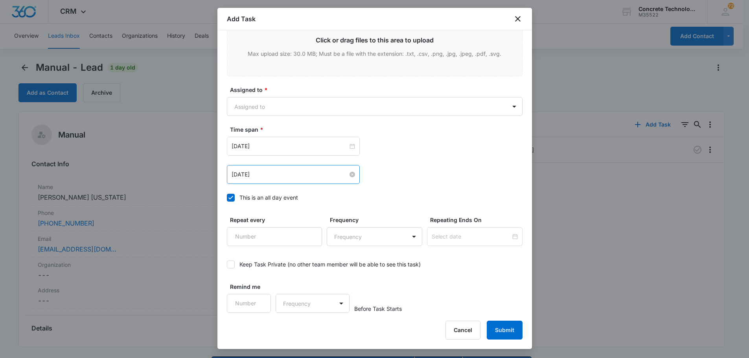
type input "Call 3"
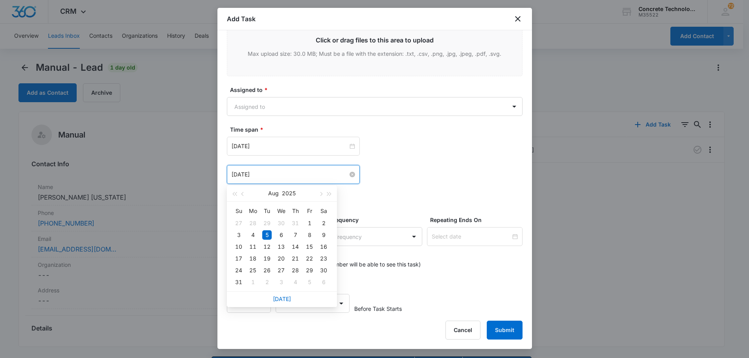
click at [269, 177] on input "[DATE]" at bounding box center [290, 174] width 116 height 9
click at [321, 195] on span "button" at bounding box center [321, 194] width 4 height 4
type input "[DATE]"
click at [280, 247] on div "17" at bounding box center [280, 246] width 9 height 9
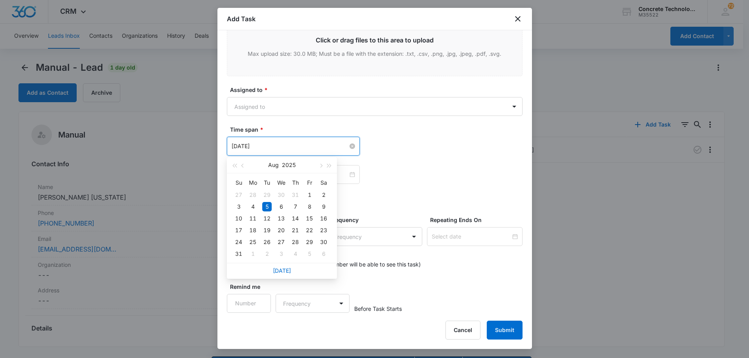
click at [284, 145] on input "[DATE]" at bounding box center [290, 146] width 116 height 9
click at [322, 166] on span "button" at bounding box center [321, 166] width 4 height 4
type input "[DATE]"
click at [280, 219] on div "17" at bounding box center [280, 218] width 9 height 9
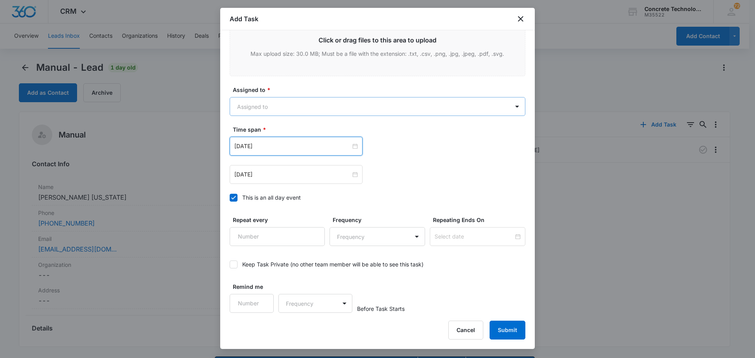
click at [280, 108] on body "CRM Apps Reputation Websites Forms CRM Email Social Content Ads Intelligence Fi…" at bounding box center [377, 190] width 755 height 381
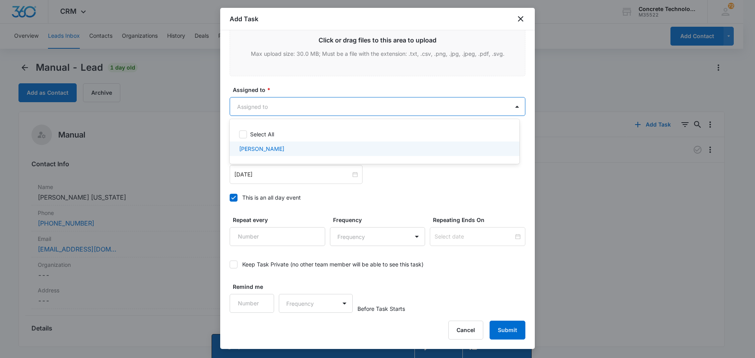
click at [255, 150] on p "[PERSON_NAME]" at bounding box center [261, 149] width 45 height 8
checkbox input "true"
click at [501, 328] on div at bounding box center [377, 179] width 755 height 358
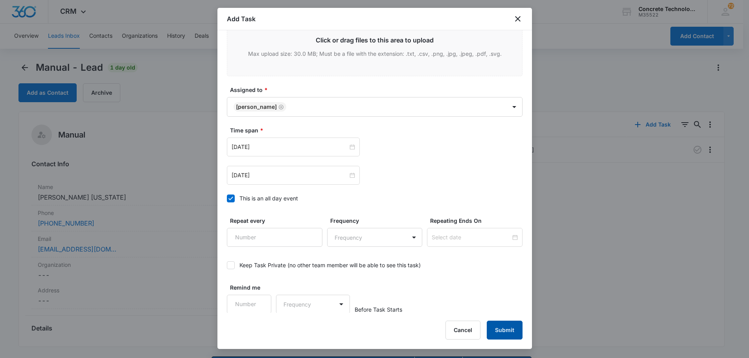
click at [501, 328] on button "Submit" at bounding box center [505, 330] width 36 height 19
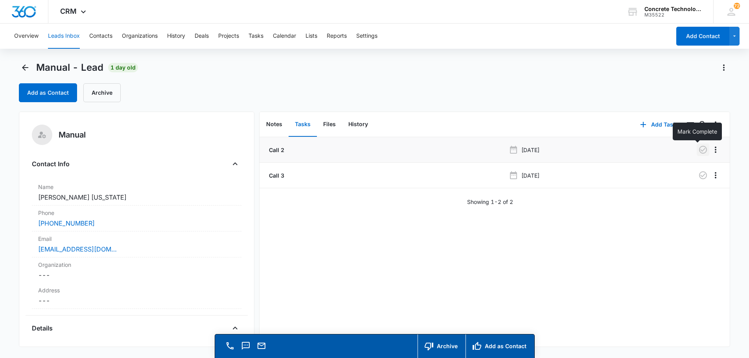
click at [698, 148] on icon "button" at bounding box center [702, 149] width 9 height 9
click at [272, 123] on button "Notes" at bounding box center [274, 124] width 29 height 24
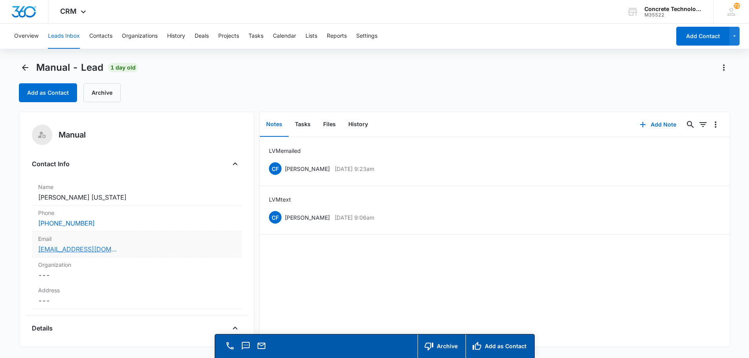
click at [62, 250] on link "grohlfsen@gmail.com" at bounding box center [77, 249] width 79 height 9
click at [298, 123] on button "Tasks" at bounding box center [303, 124] width 28 height 24
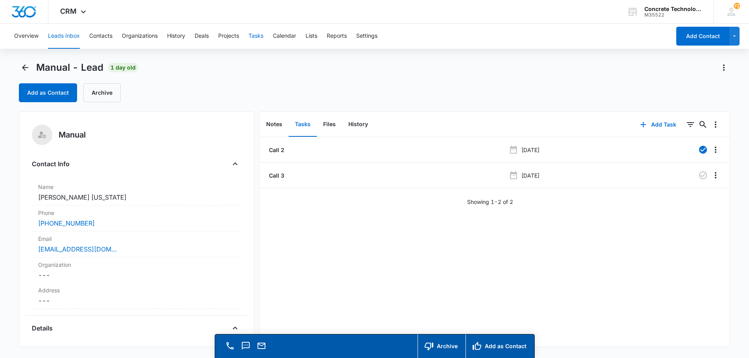
click at [258, 33] on button "Tasks" at bounding box center [256, 36] width 15 height 25
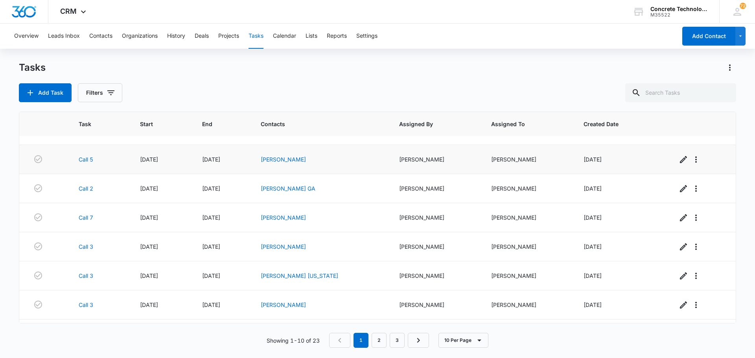
scroll to position [104, 0]
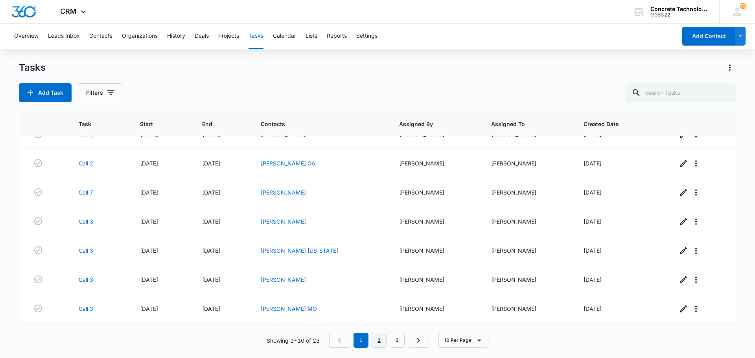
click at [379, 339] on link "2" at bounding box center [379, 340] width 15 height 15
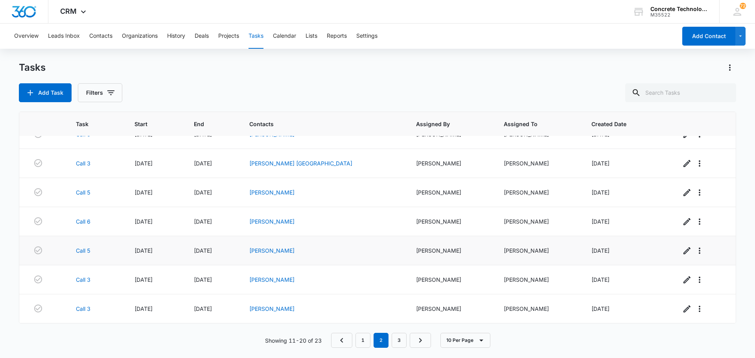
scroll to position [0, 0]
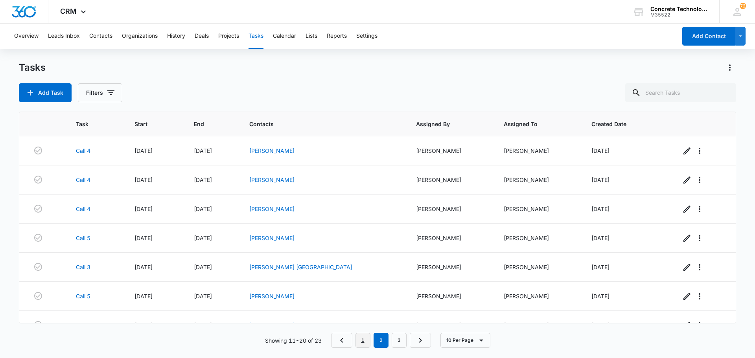
click at [364, 339] on link "1" at bounding box center [362, 340] width 15 height 15
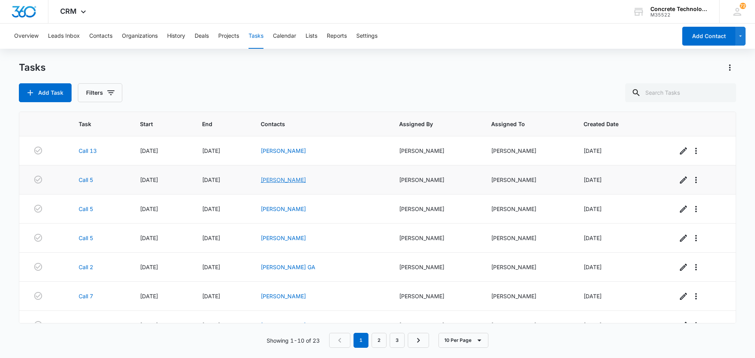
click at [290, 181] on link "[PERSON_NAME]" at bounding box center [283, 180] width 45 height 7
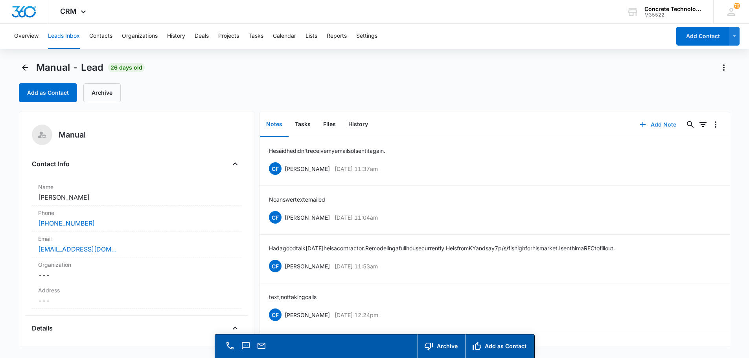
click at [653, 124] on button "Add Note" at bounding box center [658, 124] width 52 height 19
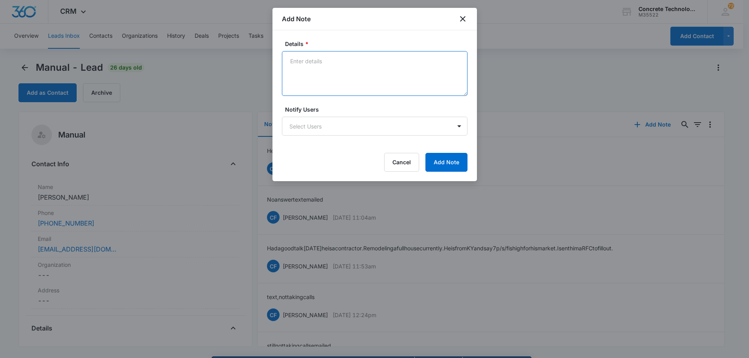
click at [302, 58] on textarea "Details *" at bounding box center [375, 73] width 186 height 45
click at [372, 61] on textarea "texted him to see if he recieved" at bounding box center [375, 73] width 186 height 45
type textarea "texted him to see if he received my email."
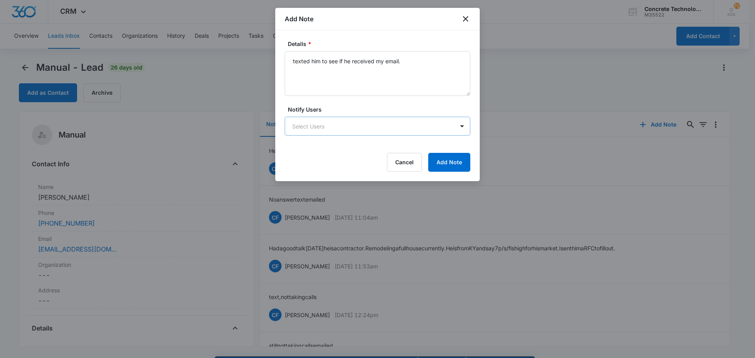
click at [352, 123] on body "CRM Apps Reputation Websites Forms CRM Email Social Content Ads Intelligence Fi…" at bounding box center [377, 190] width 755 height 381
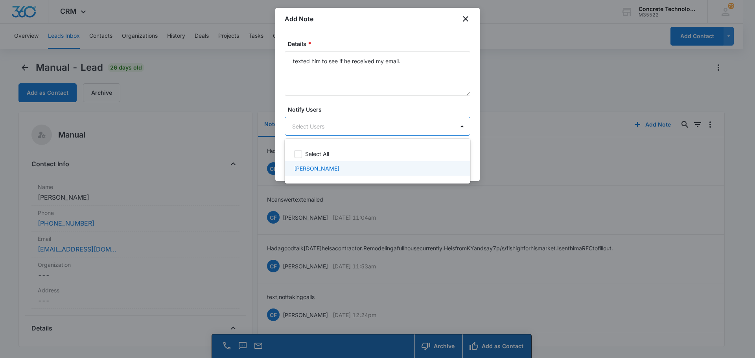
click at [316, 168] on p "[PERSON_NAME]" at bounding box center [316, 168] width 45 height 8
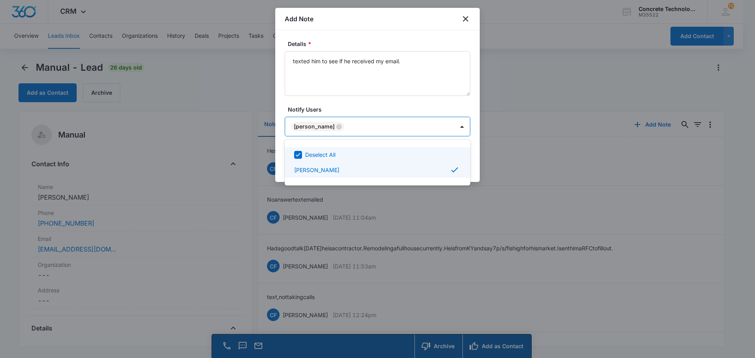
click at [439, 127] on div at bounding box center [377, 179] width 755 height 358
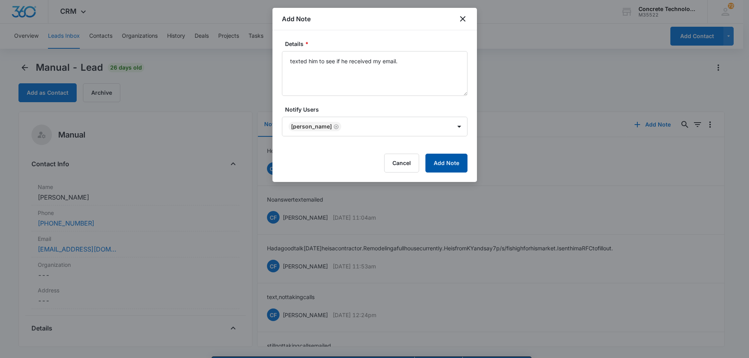
click at [451, 160] on button "Add Note" at bounding box center [446, 163] width 42 height 19
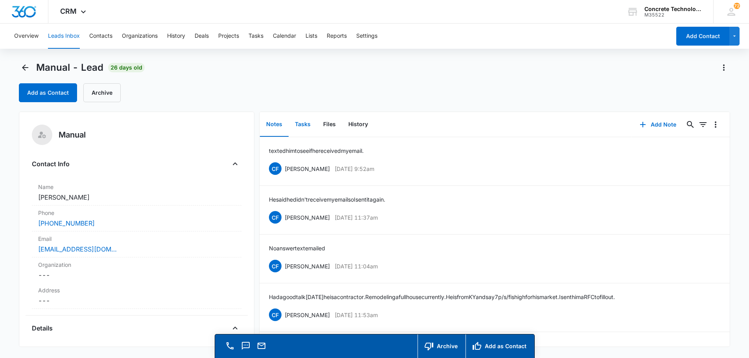
click at [300, 124] on button "Tasks" at bounding box center [303, 124] width 28 height 24
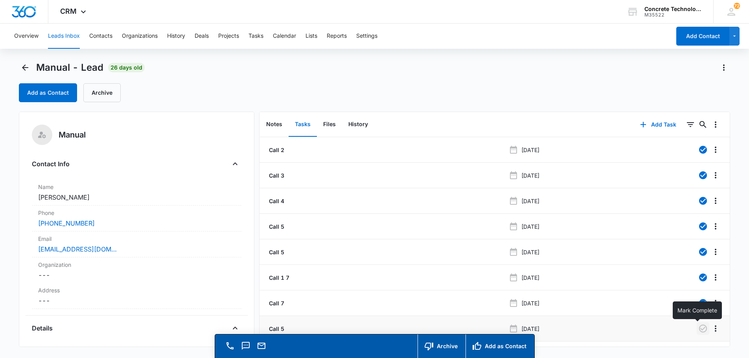
click at [698, 328] on icon "button" at bounding box center [702, 328] width 9 height 9
click at [655, 125] on button "Add Task" at bounding box center [658, 124] width 52 height 19
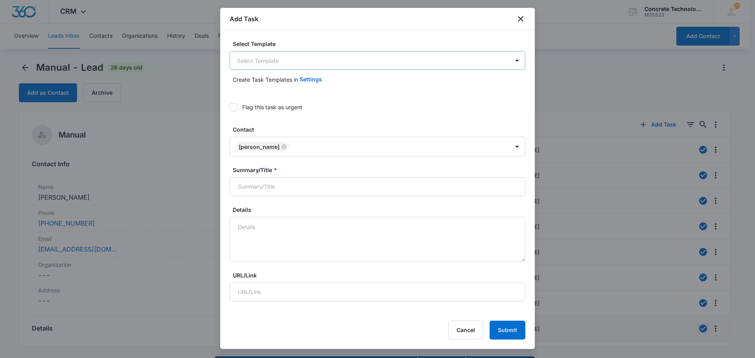
click at [289, 57] on body "CRM Apps Reputation Websites Forms CRM Email Social Content Ads Intelligence Fi…" at bounding box center [377, 190] width 755 height 381
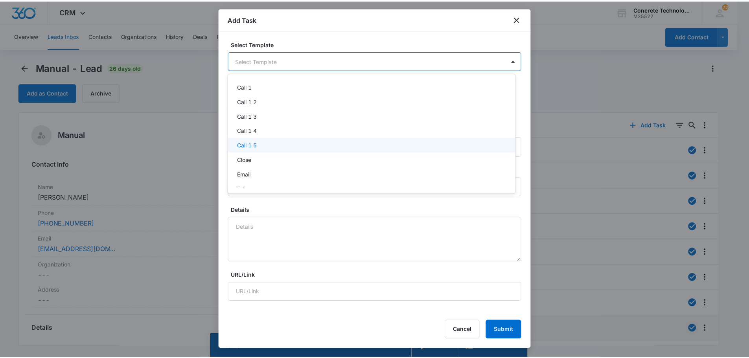
scroll to position [55, 0]
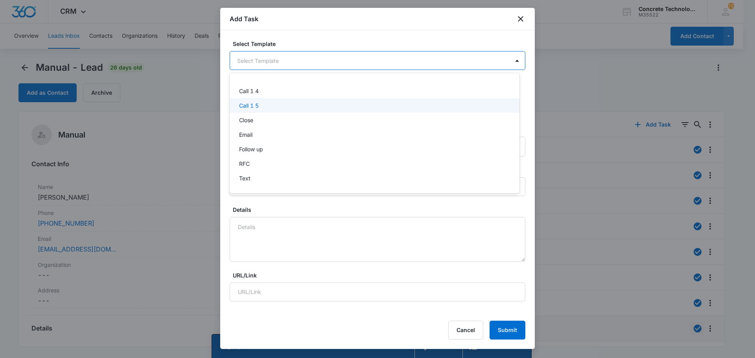
click at [243, 106] on p "Call 1 5" at bounding box center [249, 105] width 20 height 8
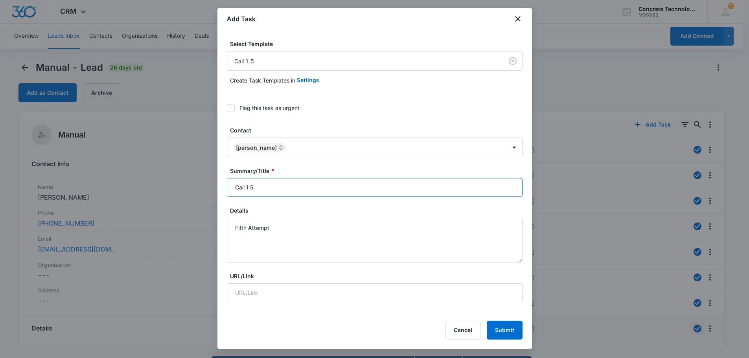
click at [257, 187] on input "Call 1 5" at bounding box center [375, 187] width 296 height 19
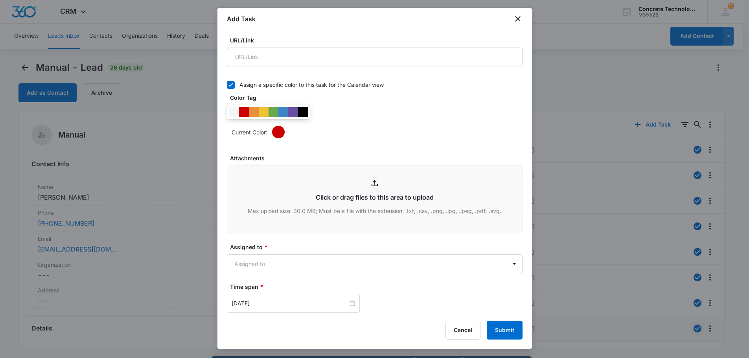
scroll to position [393, 0]
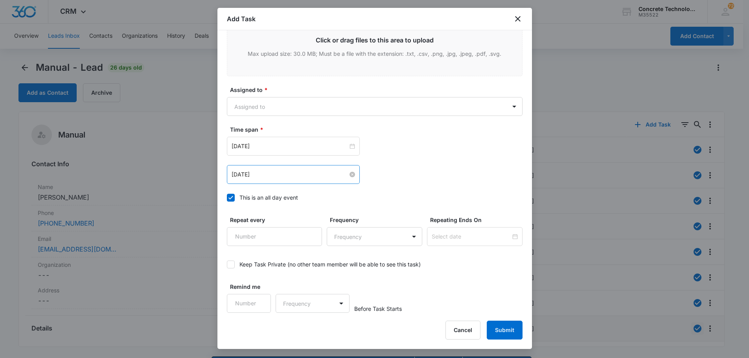
type input "Call 9"
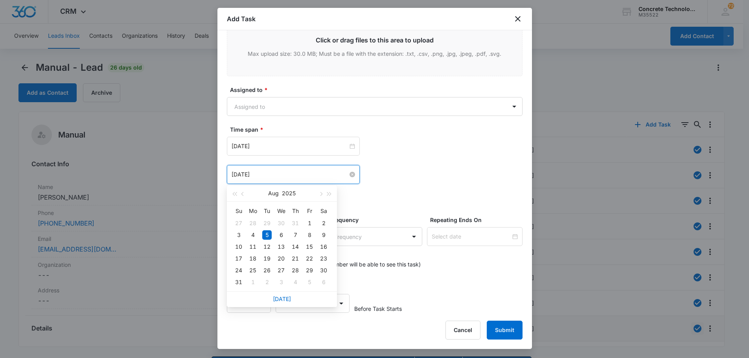
click at [294, 173] on input "[DATE]" at bounding box center [290, 174] width 116 height 9
click at [321, 195] on span "button" at bounding box center [321, 194] width 4 height 4
type input "[DATE]"
click at [296, 247] on div "18" at bounding box center [295, 246] width 9 height 9
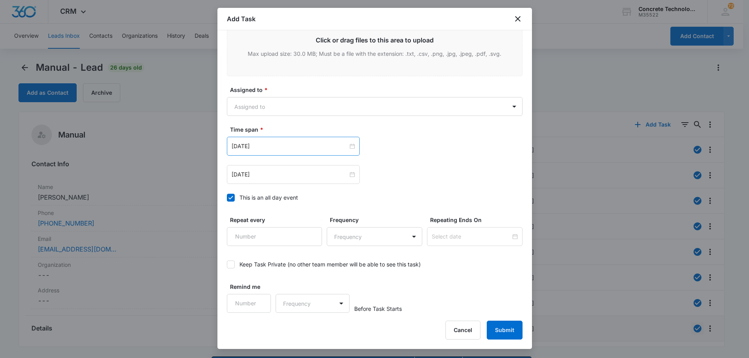
click at [288, 140] on div "[DATE]" at bounding box center [293, 146] width 133 height 19
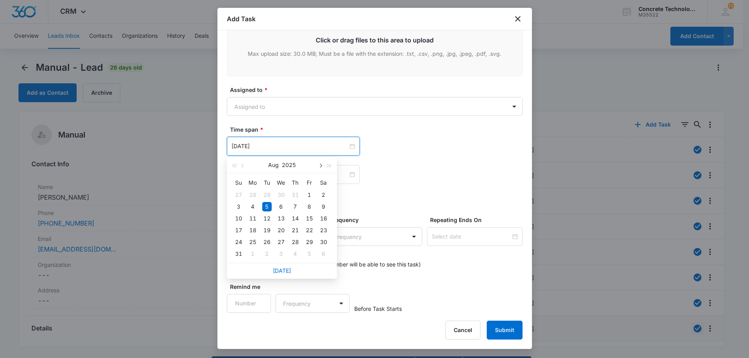
click at [320, 163] on button "button" at bounding box center [320, 165] width 9 height 16
type input "[DATE]"
click at [297, 216] on div "18" at bounding box center [295, 218] width 9 height 9
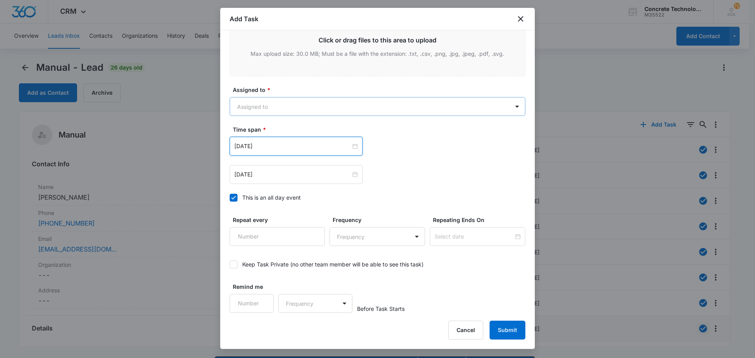
click at [280, 108] on body "CRM Apps Reputation Websites Forms CRM Email Social Content Ads Intelligence Fi…" at bounding box center [377, 190] width 755 height 381
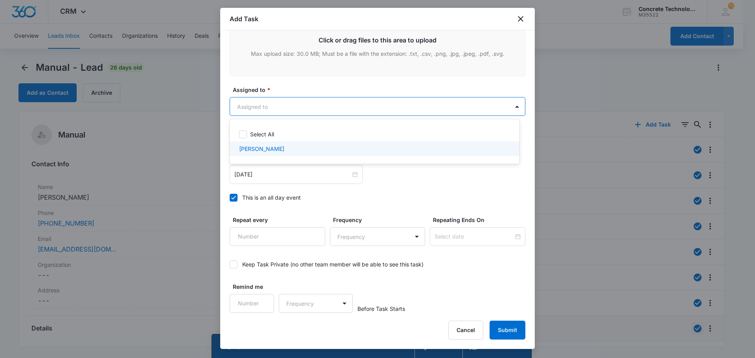
click at [251, 147] on p "[PERSON_NAME]" at bounding box center [261, 149] width 45 height 8
checkbox input "true"
click at [301, 109] on div at bounding box center [377, 179] width 755 height 358
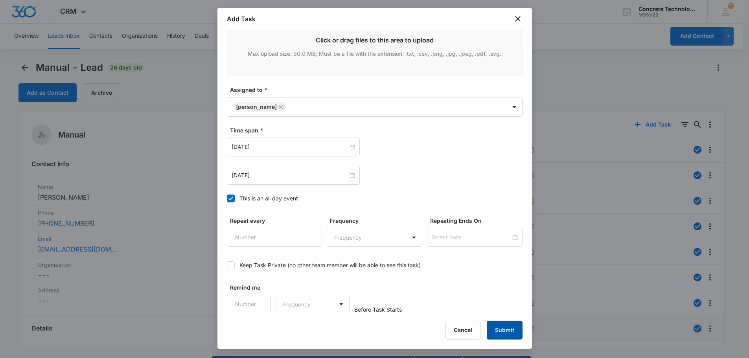
click at [507, 328] on button "Submit" at bounding box center [505, 330] width 36 height 19
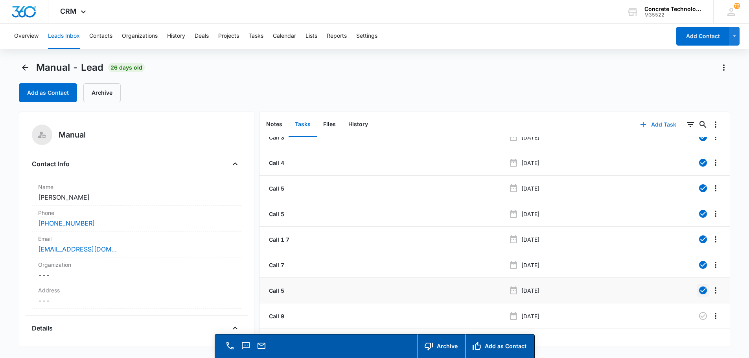
scroll to position [22, 0]
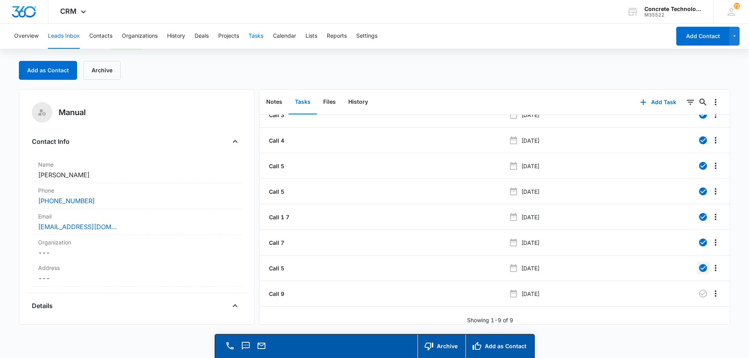
click at [258, 37] on button "Tasks" at bounding box center [256, 36] width 15 height 25
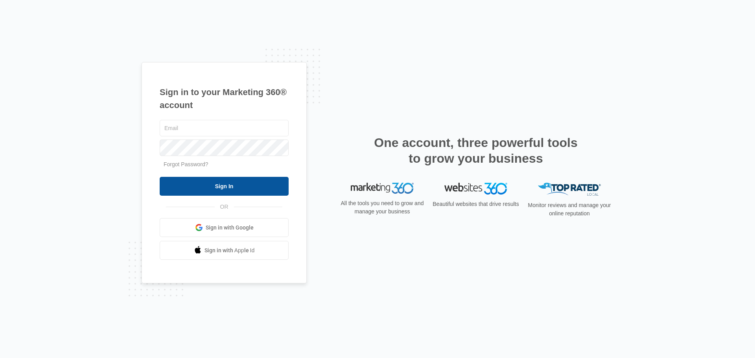
type input "[EMAIL_ADDRESS][DOMAIN_NAME]"
click at [226, 186] on input "Sign In" at bounding box center [224, 186] width 129 height 19
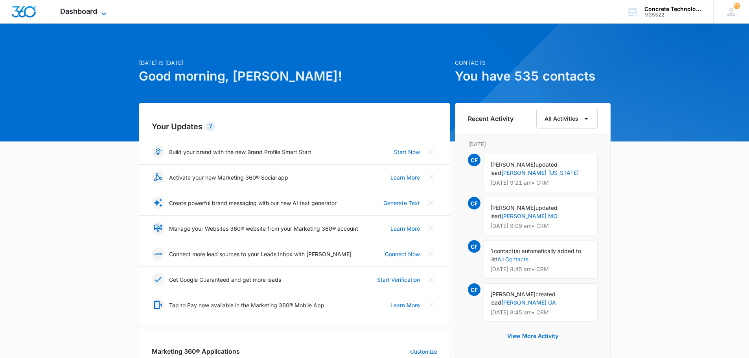
click at [90, 11] on span "Dashboard" at bounding box center [78, 11] width 37 height 8
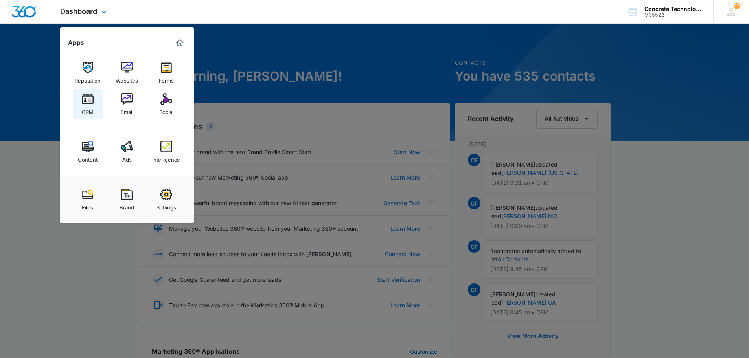
click at [87, 102] on img at bounding box center [88, 99] width 12 height 12
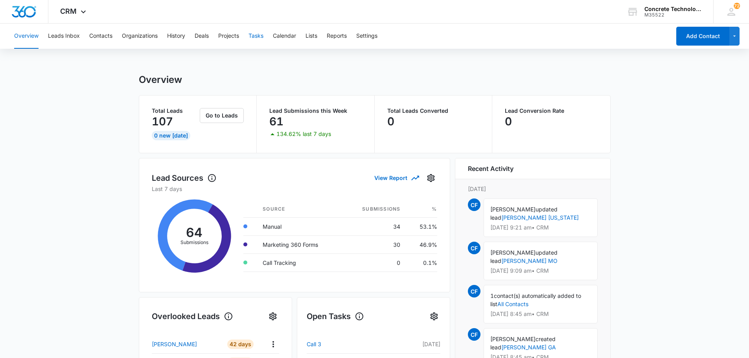
click at [256, 35] on button "Tasks" at bounding box center [256, 36] width 15 height 25
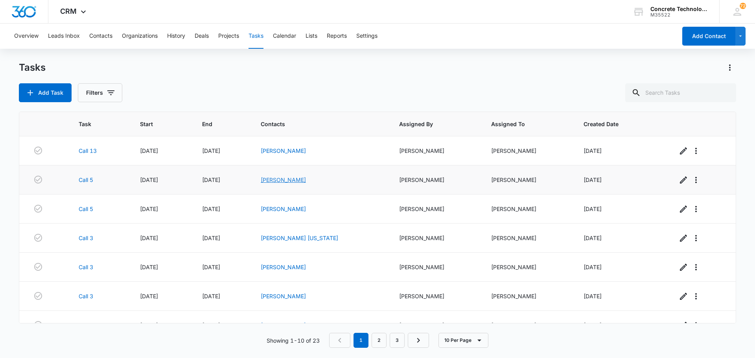
click at [293, 179] on link "[PERSON_NAME]" at bounding box center [283, 180] width 45 height 7
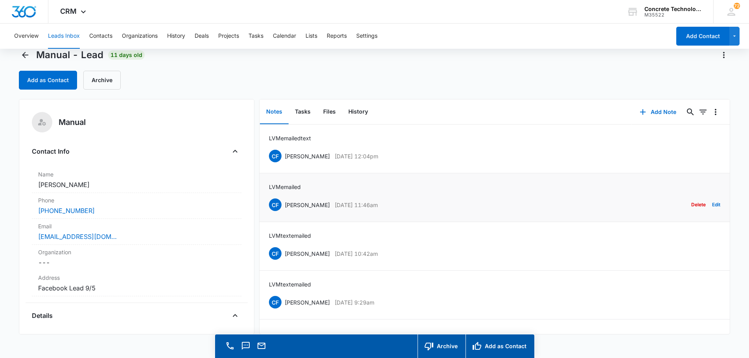
scroll to position [22, 0]
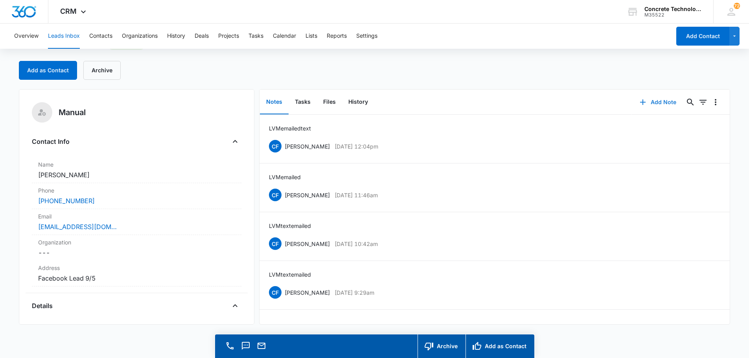
click at [662, 99] on button "Add Note" at bounding box center [658, 102] width 52 height 19
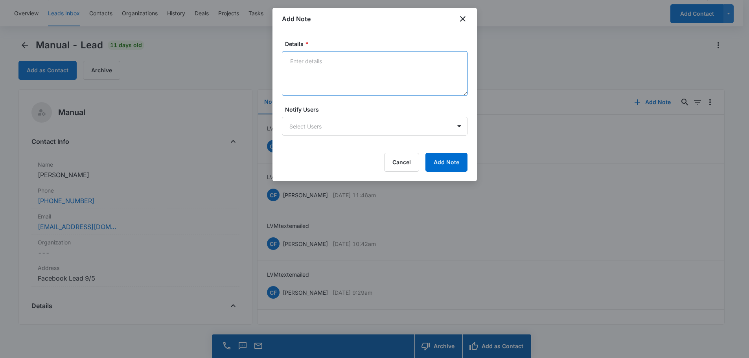
click at [292, 64] on textarea "Details *" at bounding box center [375, 73] width 186 height 45
type textarea "LVM emailed not responding"
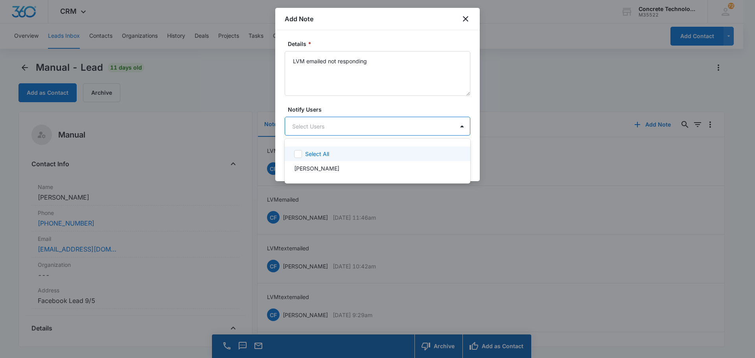
click at [355, 125] on body "CRM Apps Reputation Websites Forms CRM Email Social Content Ads Intelligence Fi…" at bounding box center [377, 179] width 755 height 358
click at [316, 166] on p "[PERSON_NAME]" at bounding box center [316, 168] width 45 height 8
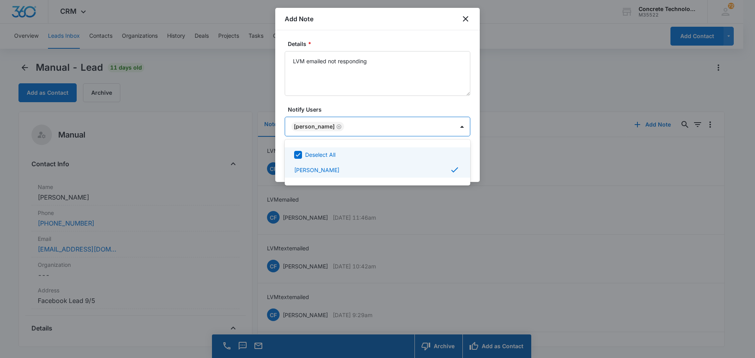
click at [445, 126] on div at bounding box center [377, 179] width 755 height 358
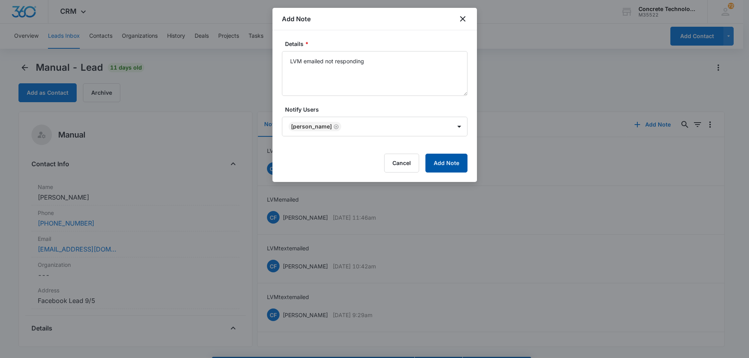
click at [455, 161] on button "Add Note" at bounding box center [446, 163] width 42 height 19
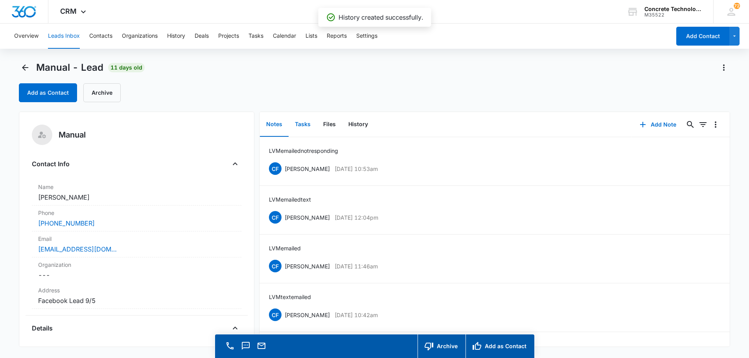
click at [299, 123] on button "Tasks" at bounding box center [303, 124] width 28 height 24
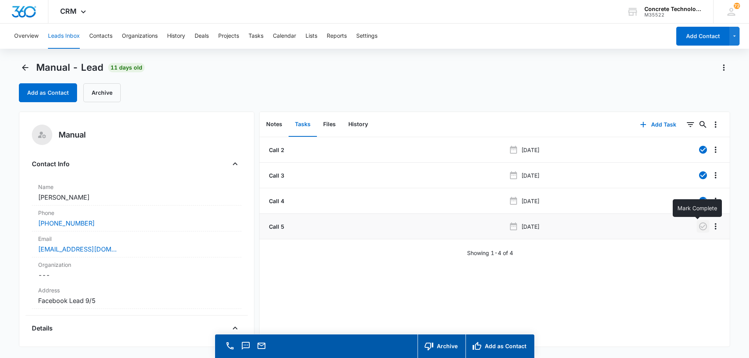
click at [699, 225] on icon "button" at bounding box center [703, 227] width 8 height 8
click at [652, 123] on button "Add Task" at bounding box center [658, 124] width 52 height 19
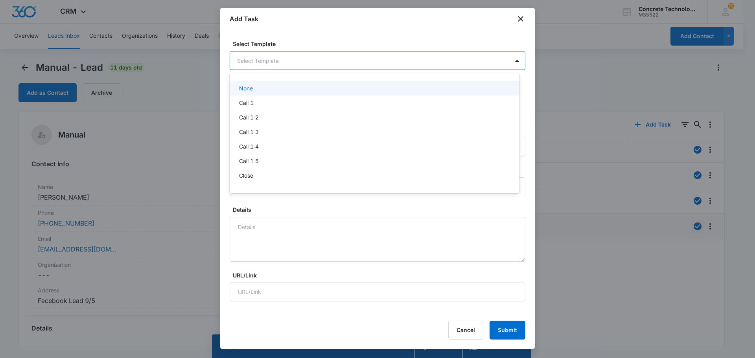
click at [285, 60] on body "CRM Apps Reputation Websites Forms CRM Email Social Content Ads Intelligence Fi…" at bounding box center [377, 179] width 755 height 358
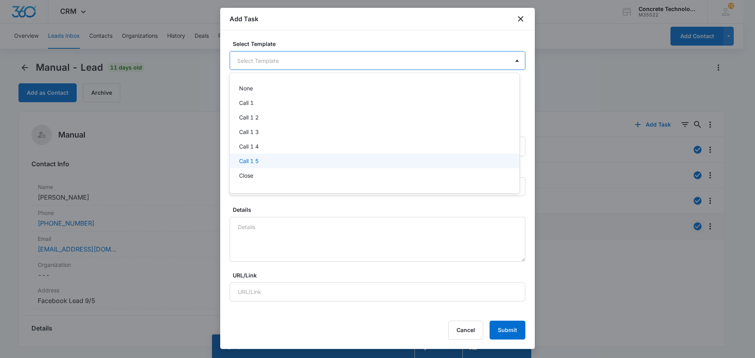
click at [249, 163] on p "Call 1 5" at bounding box center [249, 161] width 20 height 8
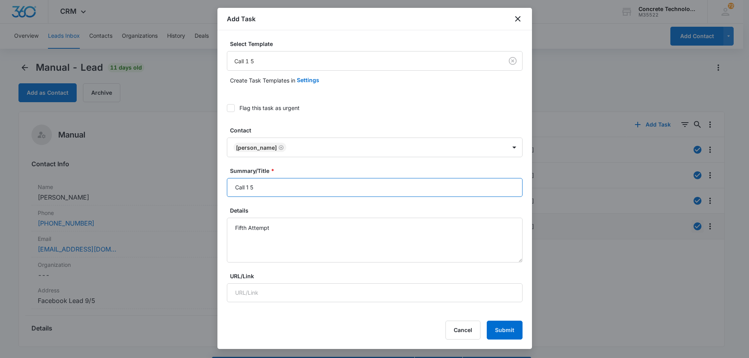
click at [249, 189] on input "Call 1 5" at bounding box center [375, 187] width 296 height 19
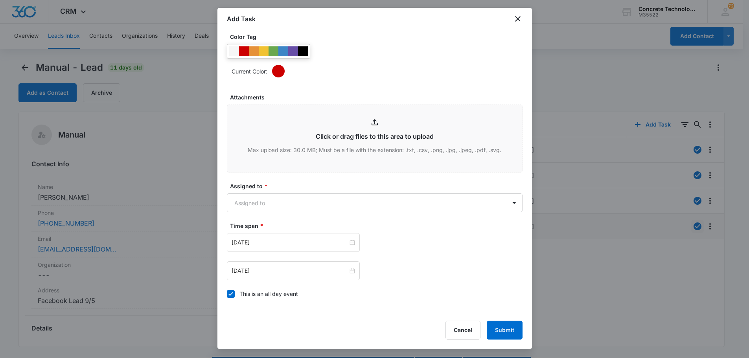
scroll to position [393, 0]
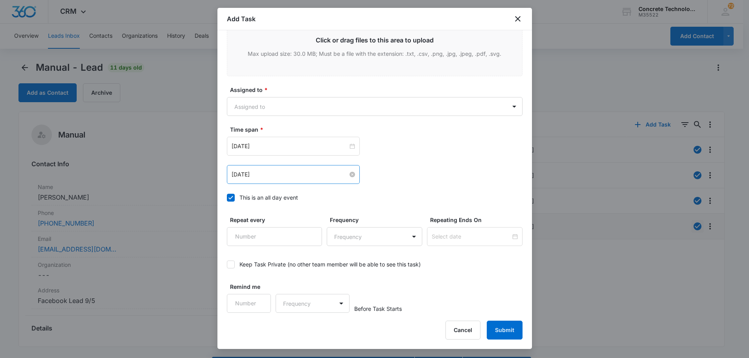
type input "Call 5"
click at [277, 176] on input "[DATE]" at bounding box center [290, 174] width 116 height 9
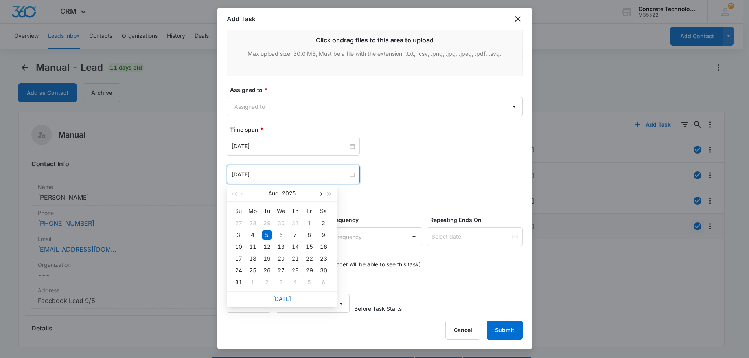
click at [319, 195] on span "button" at bounding box center [321, 194] width 4 height 4
type input "[DATE]"
click at [310, 249] on div "19" at bounding box center [309, 246] width 9 height 9
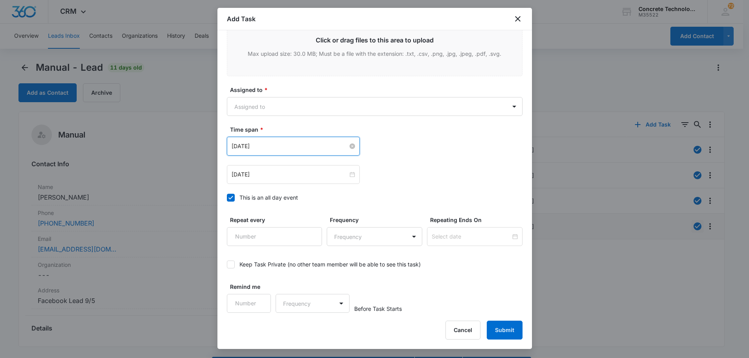
click at [295, 146] on input "[DATE]" at bounding box center [290, 146] width 116 height 9
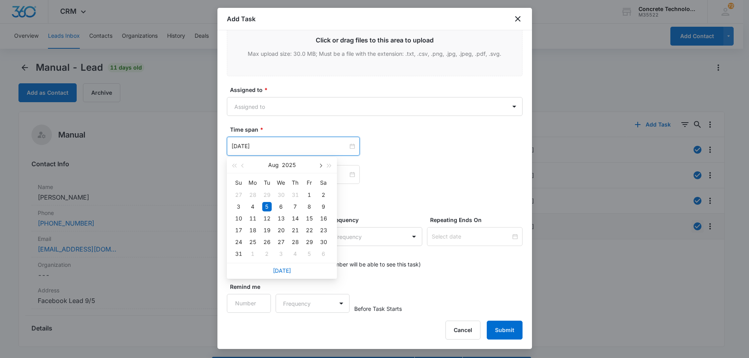
click at [322, 168] on button "button" at bounding box center [320, 165] width 9 height 16
type input "[DATE]"
click at [311, 218] on div "19" at bounding box center [309, 218] width 9 height 9
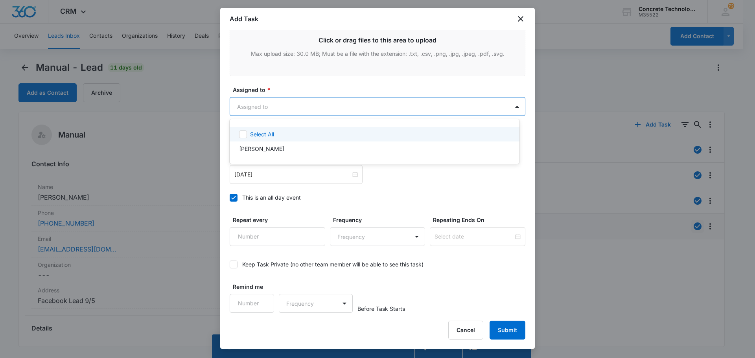
click at [279, 107] on body "CRM Apps Reputation Websites Forms CRM Email Social Content Ads Intelligence Fi…" at bounding box center [377, 179] width 755 height 358
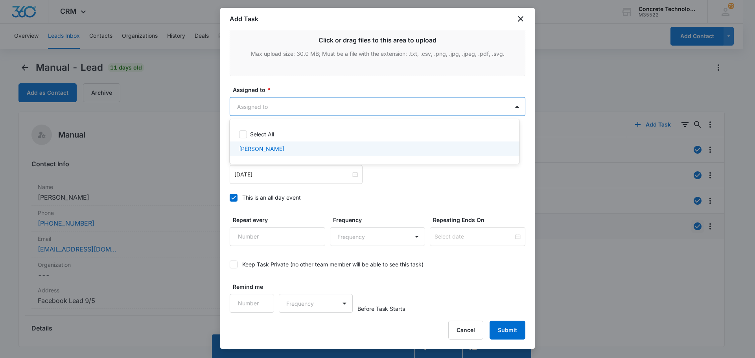
click at [257, 151] on p "[PERSON_NAME]" at bounding box center [261, 149] width 45 height 8
checkbox input "true"
click at [291, 108] on div at bounding box center [377, 179] width 755 height 358
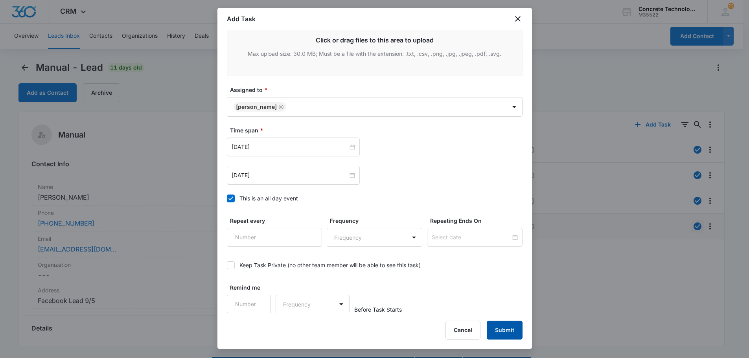
click at [508, 328] on button "Submit" at bounding box center [505, 330] width 36 height 19
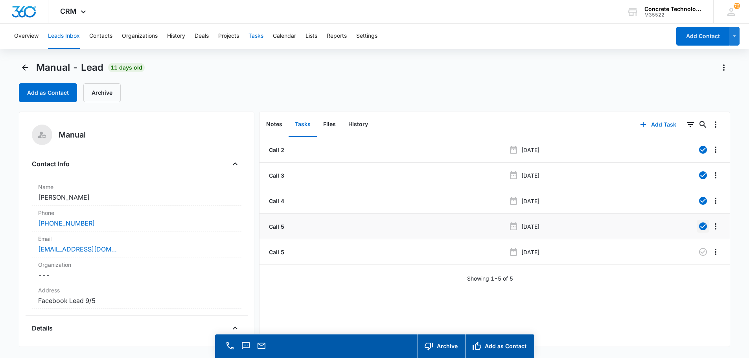
click at [256, 36] on button "Tasks" at bounding box center [256, 36] width 15 height 25
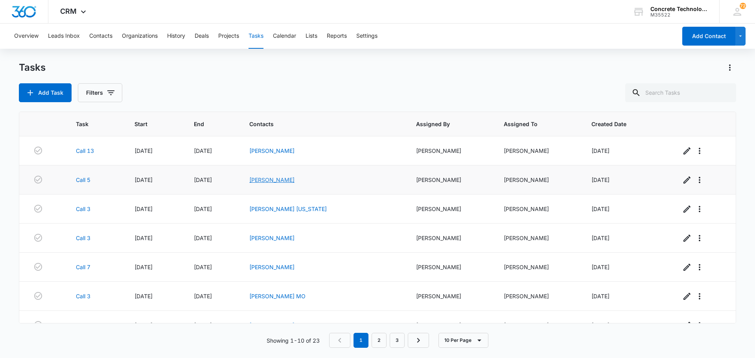
click at [295, 177] on link "[PERSON_NAME]" at bounding box center [271, 180] width 45 height 7
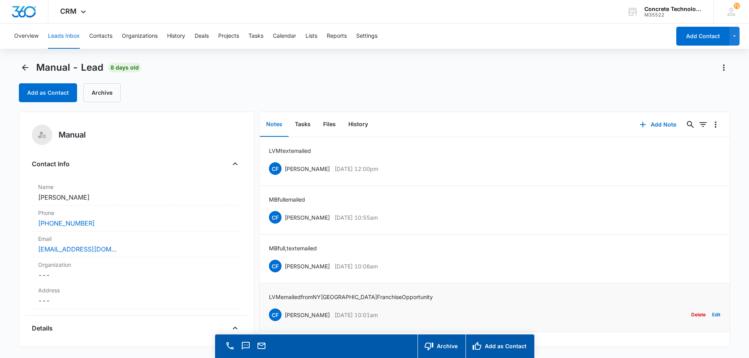
scroll to position [22, 0]
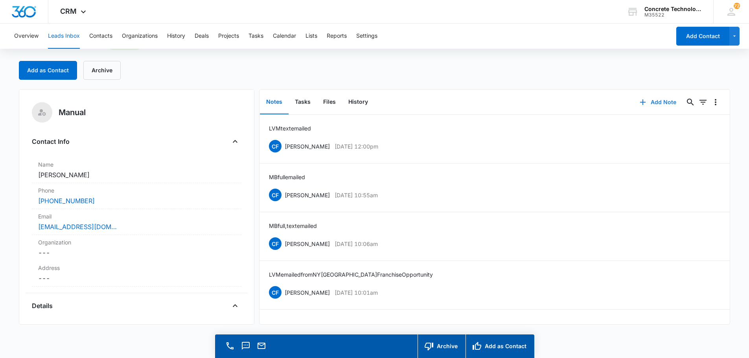
click at [652, 103] on button "Add Note" at bounding box center [658, 102] width 52 height 19
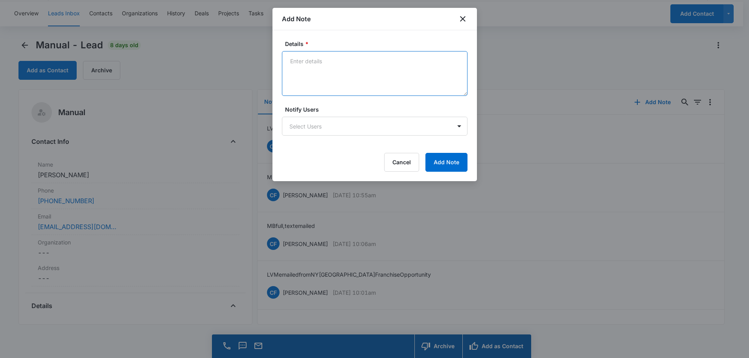
click at [301, 65] on textarea "Details *" at bounding box center [375, 73] width 186 height 45
type textarea "MB full emailed"
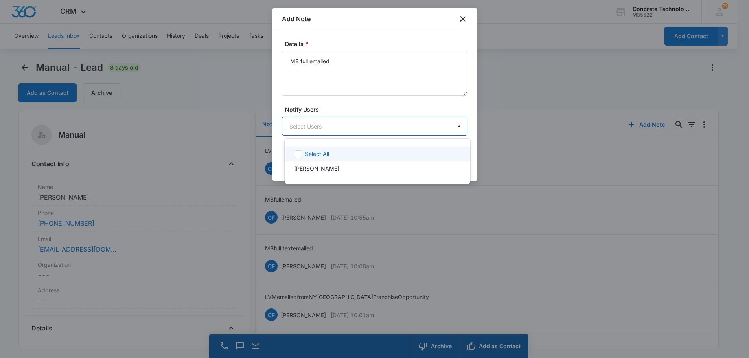
scroll to position [0, 0]
click at [306, 128] on body "CRM Apps Reputation Websites Forms CRM Email Social Content Ads Intelligence Fi…" at bounding box center [377, 179] width 755 height 358
click at [310, 152] on p "Select All" at bounding box center [317, 154] width 24 height 8
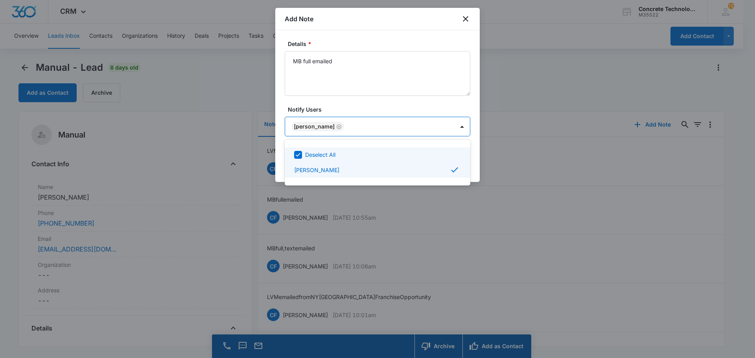
click at [455, 129] on div at bounding box center [377, 179] width 755 height 358
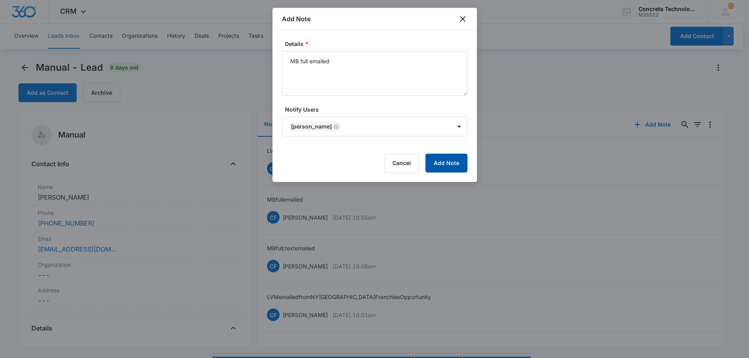
click at [454, 162] on button "Add Note" at bounding box center [446, 163] width 42 height 19
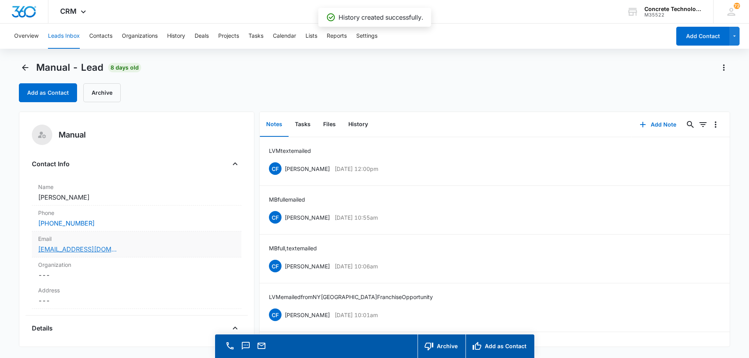
click at [66, 250] on link "[EMAIL_ADDRESS][DOMAIN_NAME]" at bounding box center [77, 249] width 79 height 9
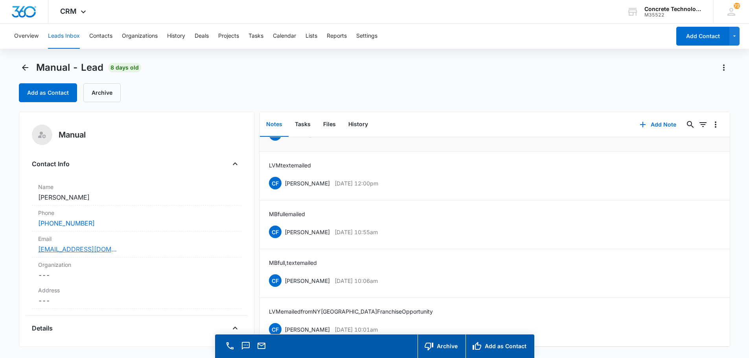
scroll to position [39, 0]
click at [302, 124] on button "Tasks" at bounding box center [303, 124] width 28 height 24
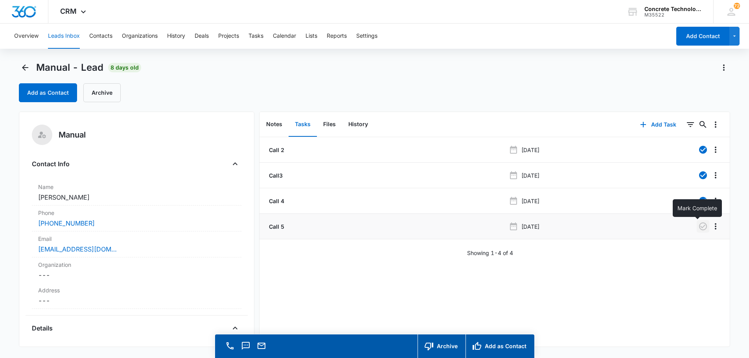
click at [698, 225] on icon "button" at bounding box center [702, 226] width 9 height 9
click at [652, 123] on button "Add Task" at bounding box center [658, 124] width 52 height 19
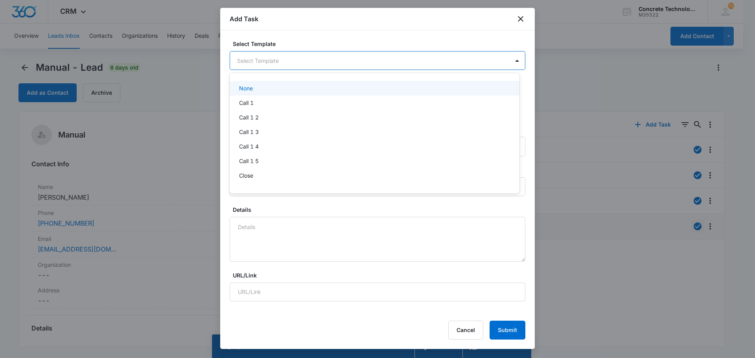
click at [274, 59] on body "CRM Apps Reputation Websites Forms CRM Email Social Content Ads Intelligence Fi…" at bounding box center [377, 179] width 755 height 358
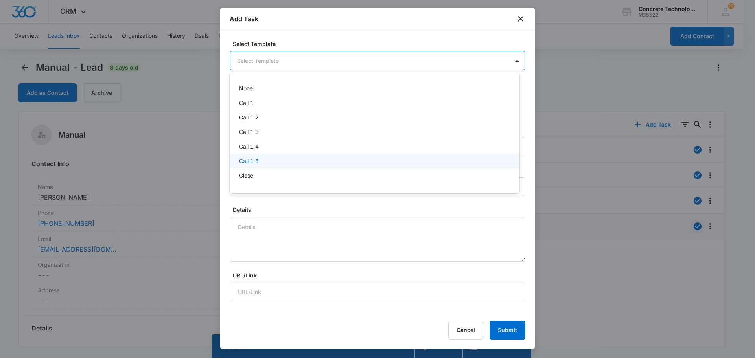
click at [245, 160] on p "Call 1 5" at bounding box center [249, 161] width 20 height 8
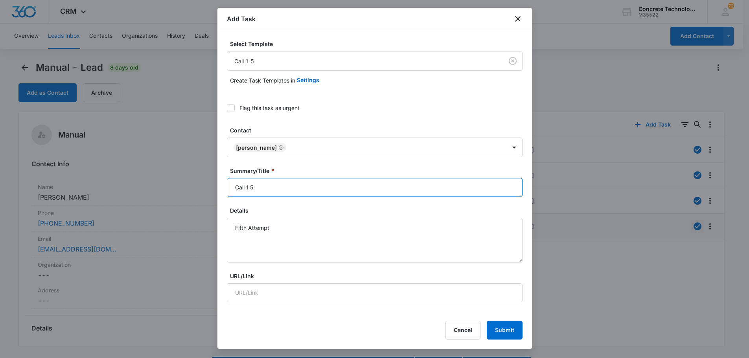
click at [253, 187] on input "Call 1 5" at bounding box center [375, 187] width 296 height 19
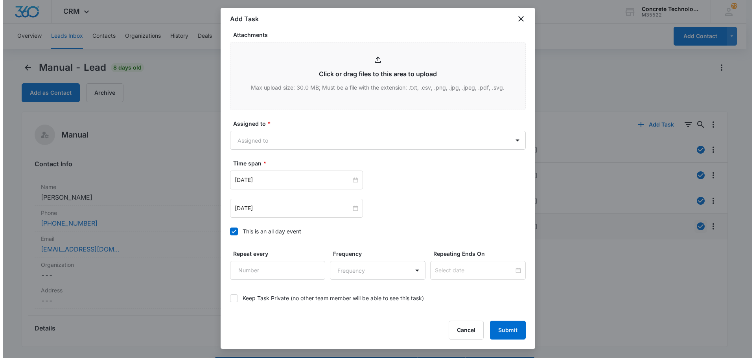
scroll to position [393, 0]
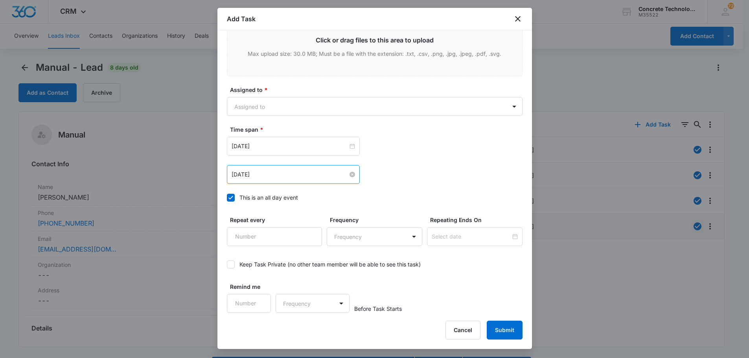
type input "Call 6"
click at [288, 179] on input "[DATE]" at bounding box center [290, 174] width 116 height 9
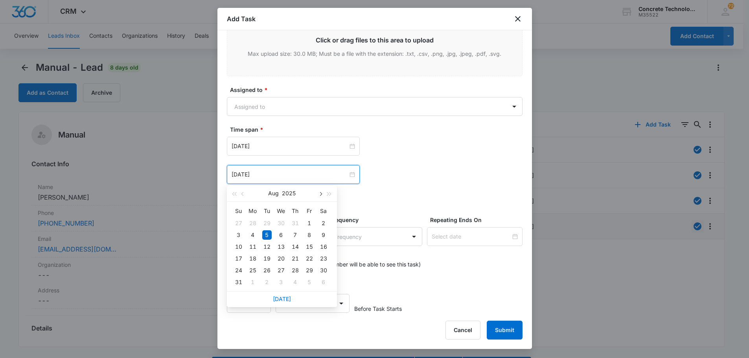
click at [322, 192] on button "button" at bounding box center [320, 194] width 9 height 16
type input "[DATE]"
click at [311, 247] on div "19" at bounding box center [309, 246] width 9 height 9
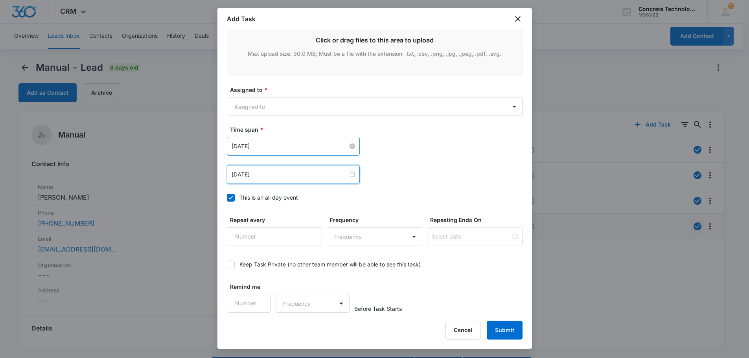
click at [309, 145] on input "[DATE]" at bounding box center [290, 146] width 116 height 9
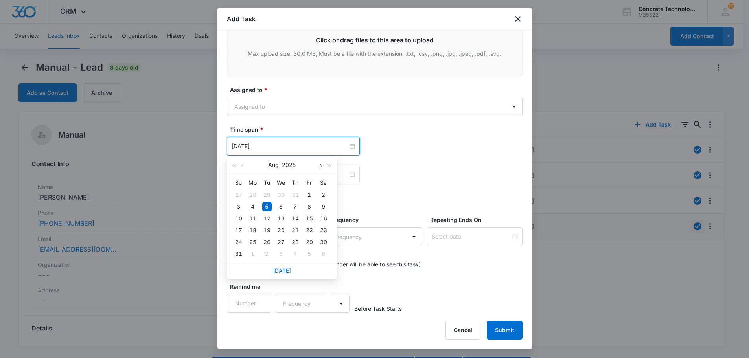
click at [320, 164] on span "button" at bounding box center [321, 166] width 4 height 4
type input "[DATE]"
click at [310, 217] on div "19" at bounding box center [309, 218] width 9 height 9
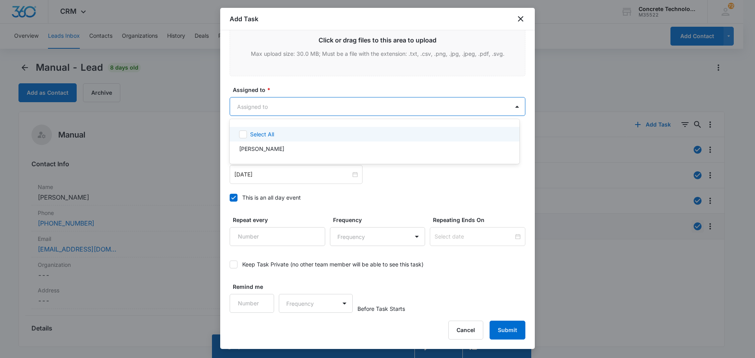
click at [271, 103] on body "CRM Apps Reputation Websites Forms CRM Email Social Content Ads Intelligence Fi…" at bounding box center [377, 179] width 755 height 358
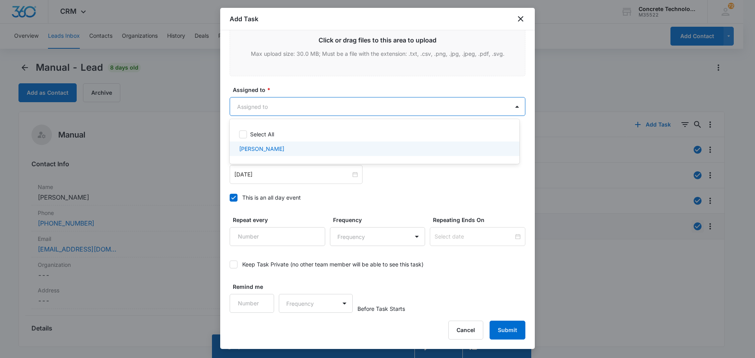
click at [262, 150] on p "[PERSON_NAME]" at bounding box center [261, 149] width 45 height 8
click at [264, 151] on p "[PERSON_NAME]" at bounding box center [261, 150] width 45 height 8
click at [264, 151] on p "[PERSON_NAME]" at bounding box center [261, 149] width 45 height 8
checkbox input "true"
click at [387, 114] on div at bounding box center [377, 179] width 755 height 358
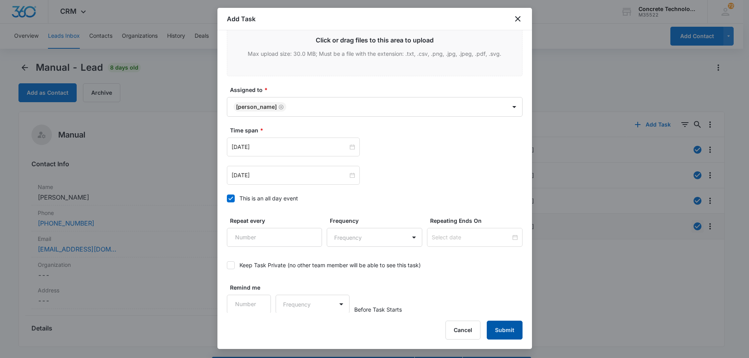
click at [506, 328] on button "Submit" at bounding box center [505, 330] width 36 height 19
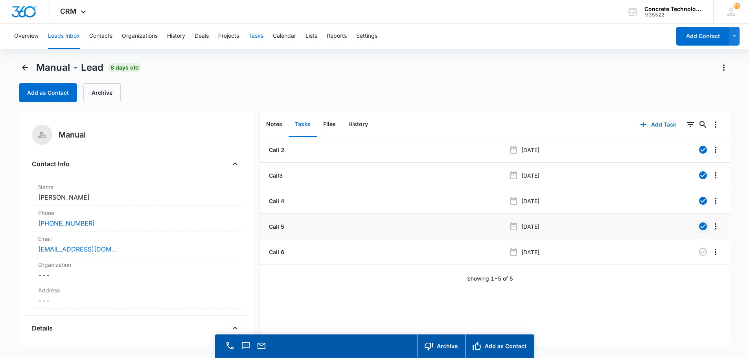
click at [260, 33] on button "Tasks" at bounding box center [256, 36] width 15 height 25
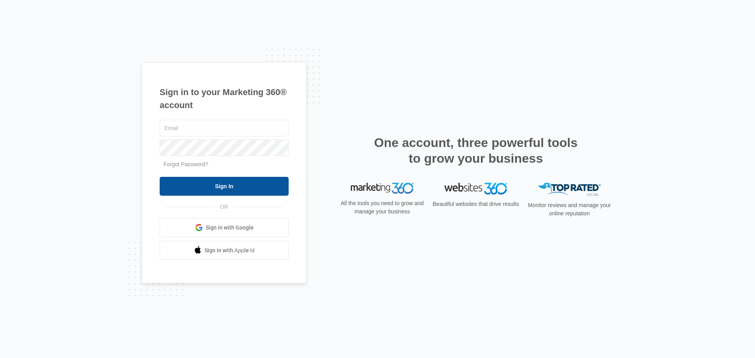
type input "[EMAIL_ADDRESS][DOMAIN_NAME]"
click at [240, 185] on input "Sign In" at bounding box center [224, 186] width 129 height 19
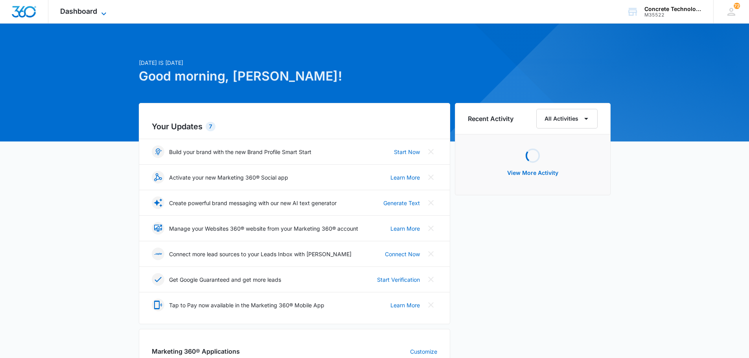
click at [68, 11] on span "Dashboard" at bounding box center [78, 11] width 37 height 8
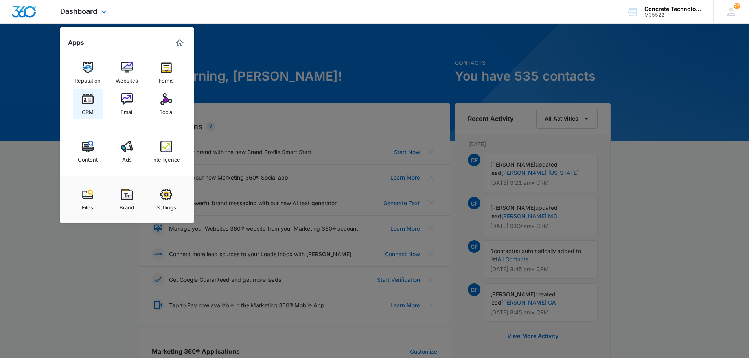
click at [88, 100] on img at bounding box center [88, 99] width 12 height 12
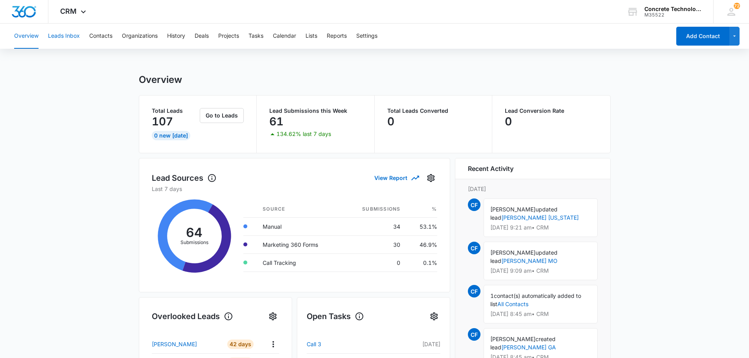
click at [61, 34] on button "Leads Inbox" at bounding box center [64, 36] width 32 height 25
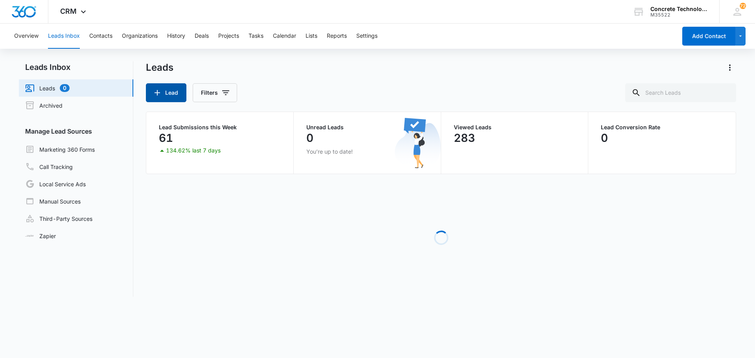
click at [171, 90] on button "Lead" at bounding box center [166, 92] width 41 height 19
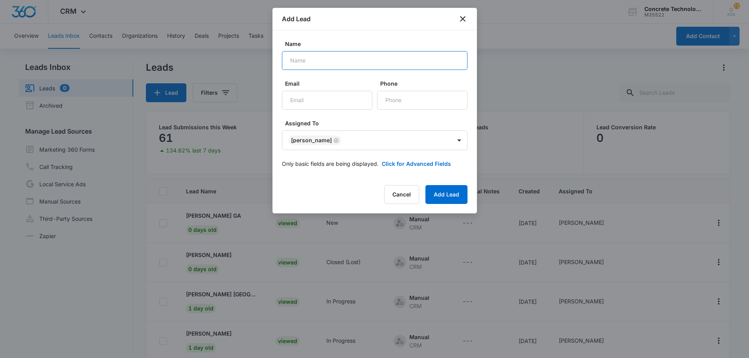
click at [295, 61] on input "Name" at bounding box center [375, 60] width 186 height 19
type input "C"
type input "Vinita Cambre LA"
click at [290, 99] on input "Email" at bounding box center [327, 100] width 90 height 19
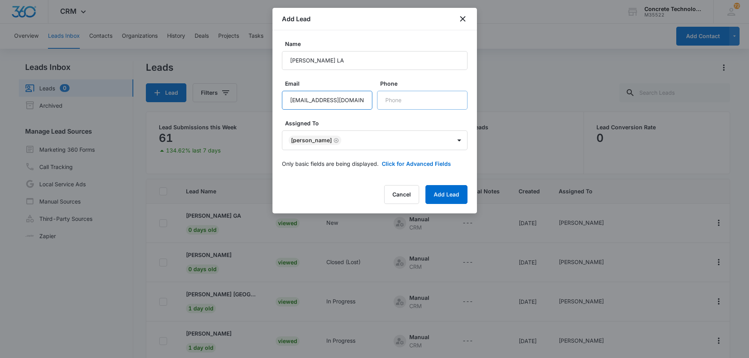
type input "cambrevinita8@gmail.com"
click at [386, 99] on input "Phone" at bounding box center [422, 100] width 90 height 19
type input "(985) 278-4135"
click at [440, 191] on button "Add Lead" at bounding box center [446, 194] width 42 height 19
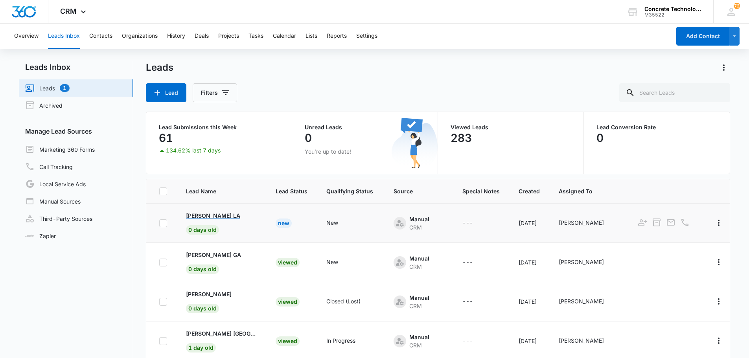
click at [220, 214] on p "Vinita Cambre LA" at bounding box center [213, 216] width 54 height 8
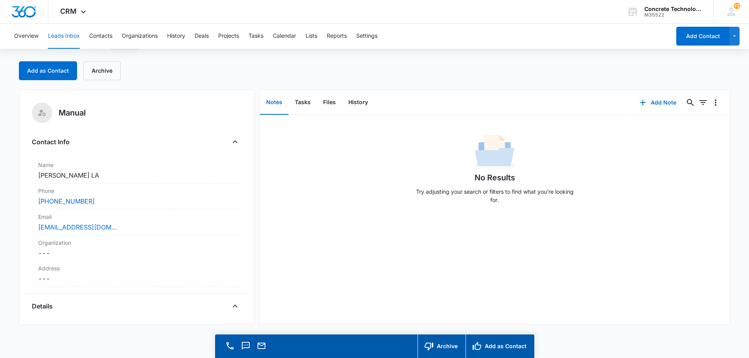
scroll to position [22, 0]
click at [55, 227] on link "cambrevinita8@gmail.com" at bounding box center [77, 226] width 79 height 9
click at [656, 102] on button "Add Note" at bounding box center [658, 102] width 52 height 19
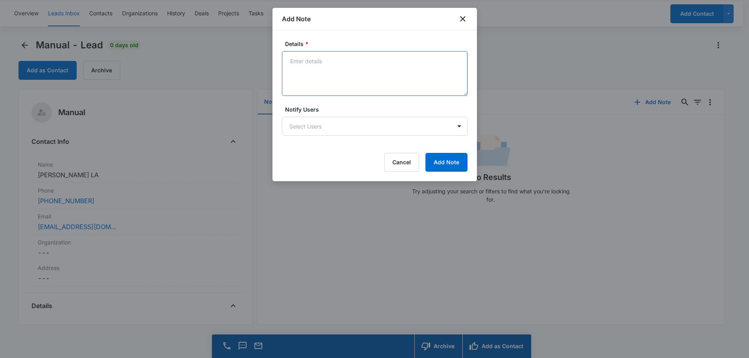
click at [296, 61] on textarea "Details *" at bounding box center [375, 73] width 186 height 45
type textarea "LVM text email"
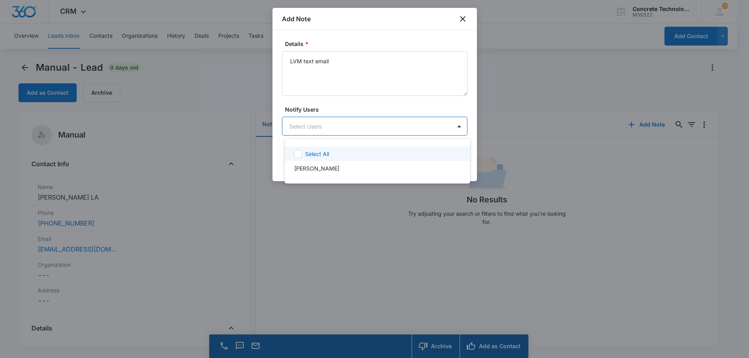
scroll to position [0, 0]
click at [318, 127] on body "CRM Apps Reputation Websites Forms CRM Email Social Content Ads Intelligence Fi…" at bounding box center [377, 179] width 755 height 358
click at [319, 165] on p "[PERSON_NAME]" at bounding box center [316, 168] width 45 height 8
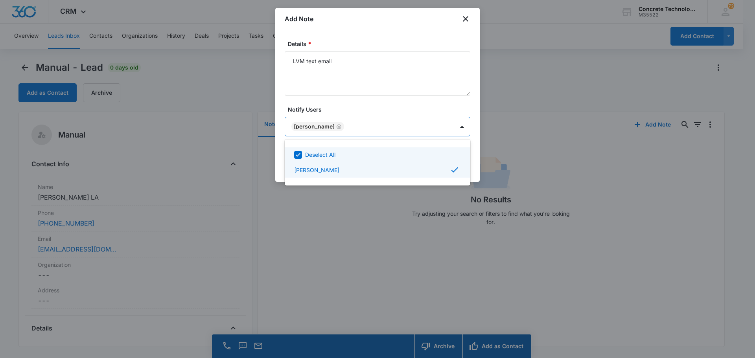
click at [434, 128] on div at bounding box center [377, 179] width 755 height 358
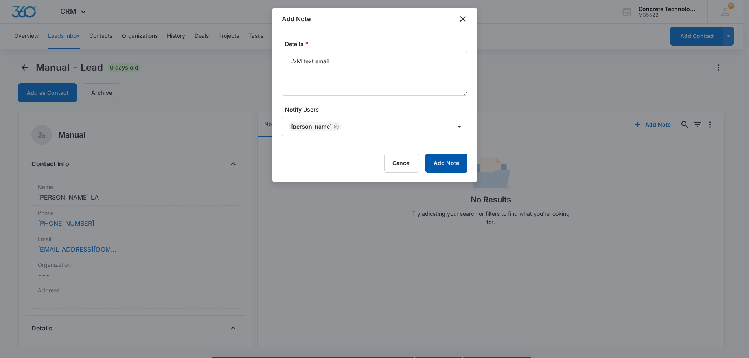
click at [453, 159] on button "Add Note" at bounding box center [446, 163] width 42 height 19
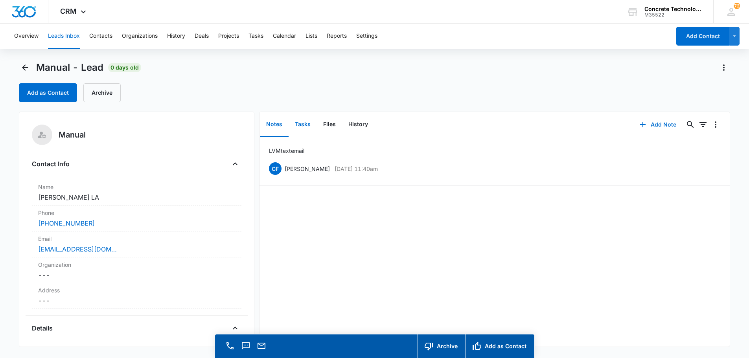
click at [300, 123] on button "Tasks" at bounding box center [303, 124] width 28 height 24
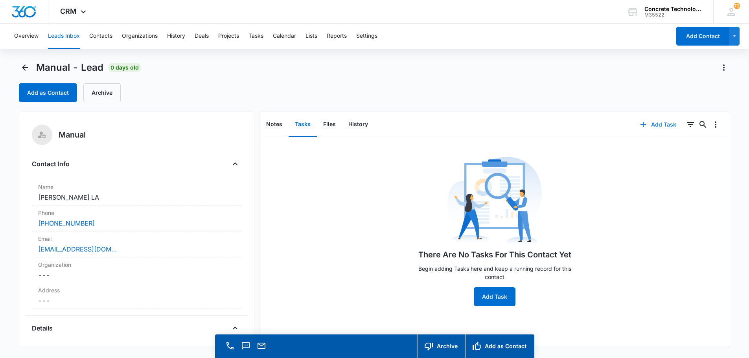
click at [650, 123] on button "Add Task" at bounding box center [658, 124] width 52 height 19
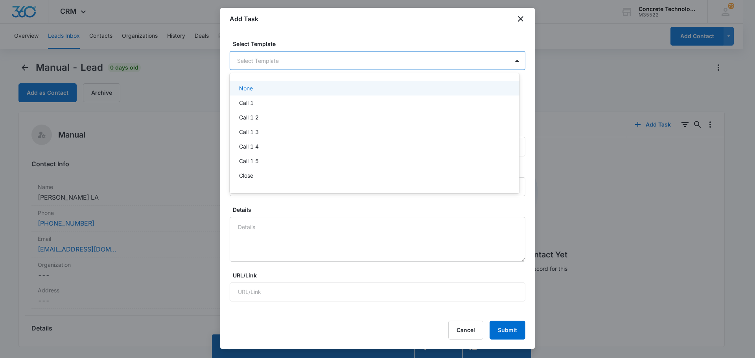
click at [264, 59] on body "CRM Apps Reputation Websites Forms CRM Email Social Content Ads Intelligence Fi…" at bounding box center [377, 179] width 755 height 358
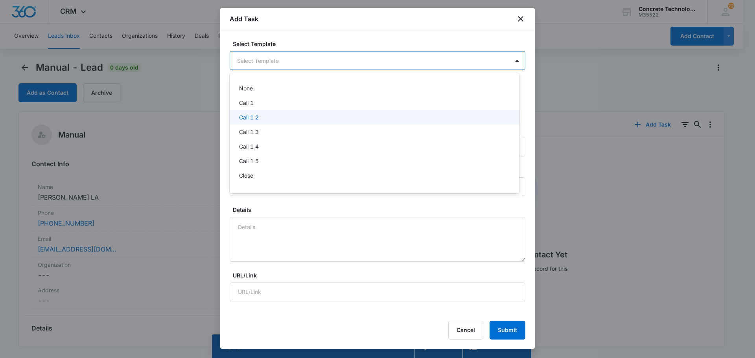
click at [251, 120] on p "Call 1 2" at bounding box center [249, 117] width 20 height 8
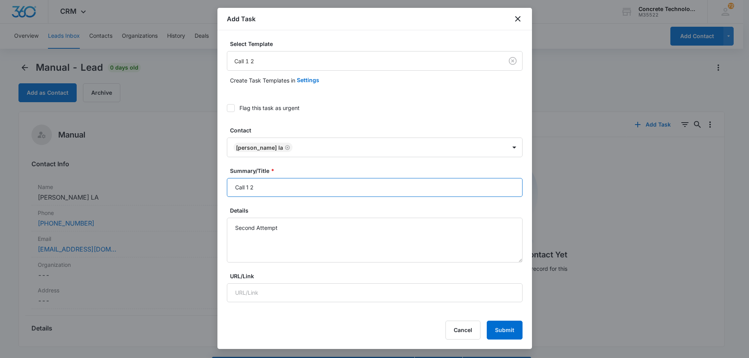
click at [249, 190] on input "Call 1 2" at bounding box center [375, 187] width 296 height 19
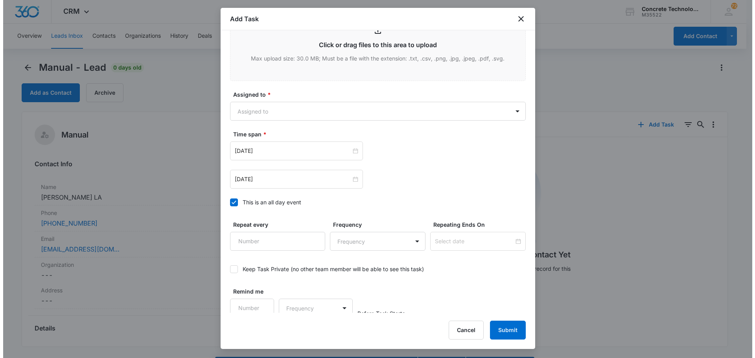
scroll to position [342, 0]
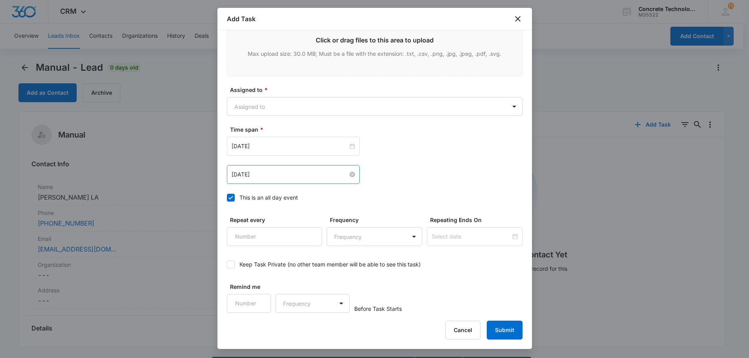
type input "Call 2"
click at [268, 177] on input "[DATE]" at bounding box center [290, 174] width 116 height 9
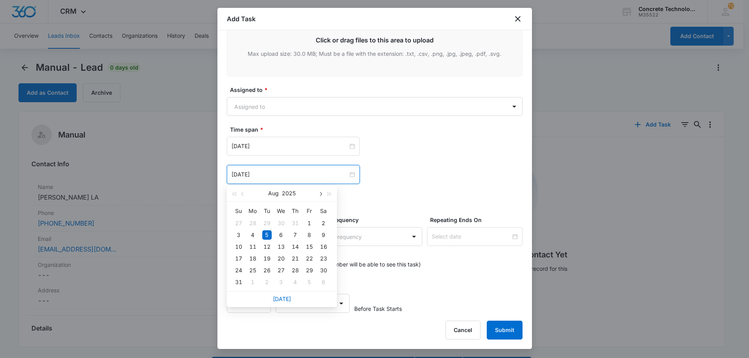
click at [320, 193] on span "button" at bounding box center [321, 194] width 4 height 4
type input "[DATE]"
click at [282, 247] on div "17" at bounding box center [280, 246] width 9 height 9
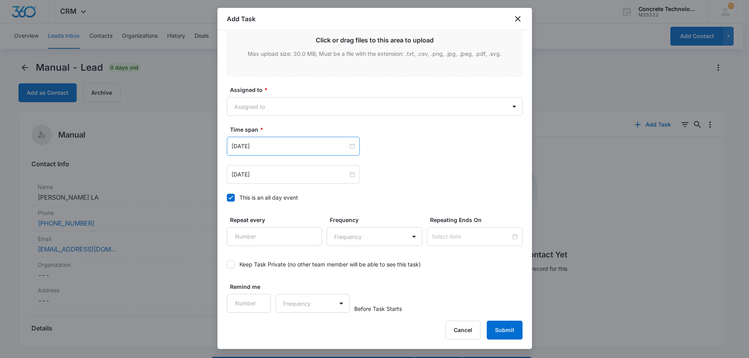
click at [281, 151] on div "[DATE]" at bounding box center [293, 146] width 133 height 19
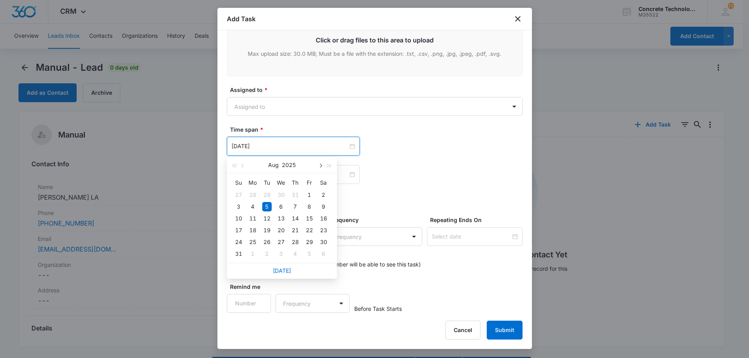
click at [319, 165] on span "button" at bounding box center [321, 166] width 4 height 4
type input "[DATE]"
click at [282, 218] on div "17" at bounding box center [280, 218] width 9 height 9
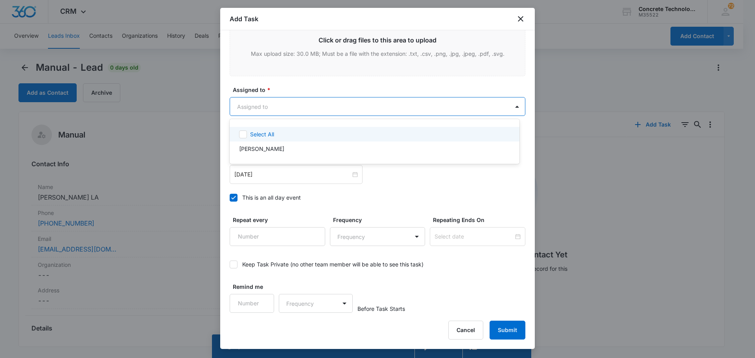
click at [238, 105] on body "CRM Apps Reputation Websites Forms CRM Email Social Content Ads Intelligence Fi…" at bounding box center [377, 179] width 755 height 358
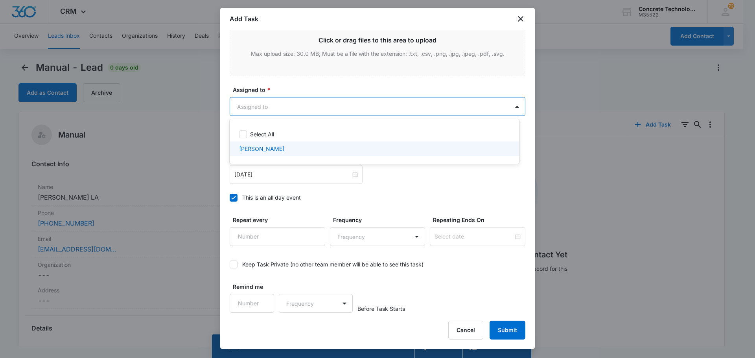
click at [253, 148] on p "[PERSON_NAME]" at bounding box center [261, 149] width 45 height 8
checkbox input "true"
click at [508, 330] on div at bounding box center [377, 179] width 755 height 358
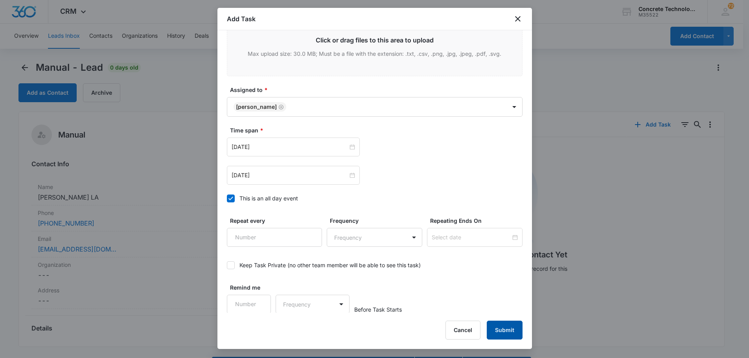
click at [508, 330] on button "Submit" at bounding box center [505, 330] width 36 height 19
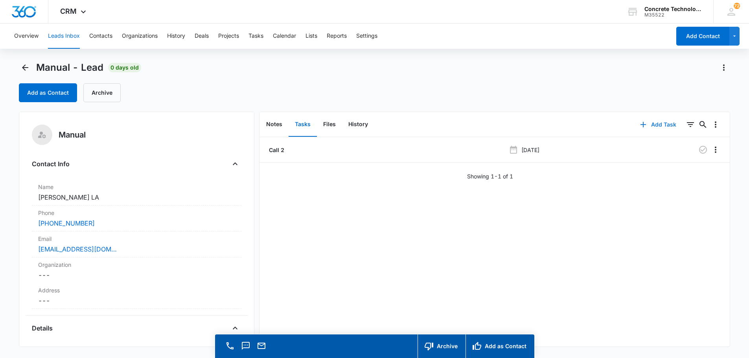
click at [652, 123] on button "Add Task" at bounding box center [658, 124] width 52 height 19
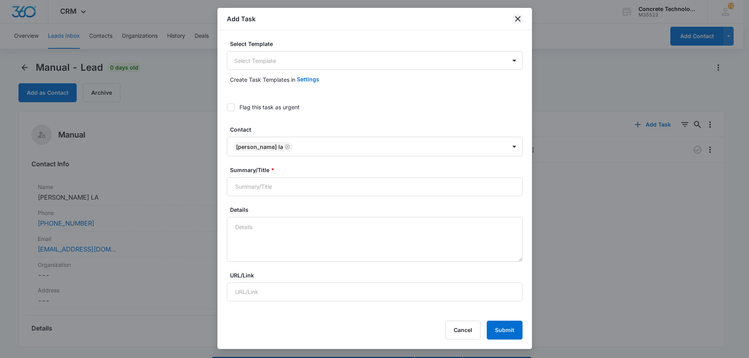
click at [519, 20] on icon "close" at bounding box center [518, 19] width 6 height 6
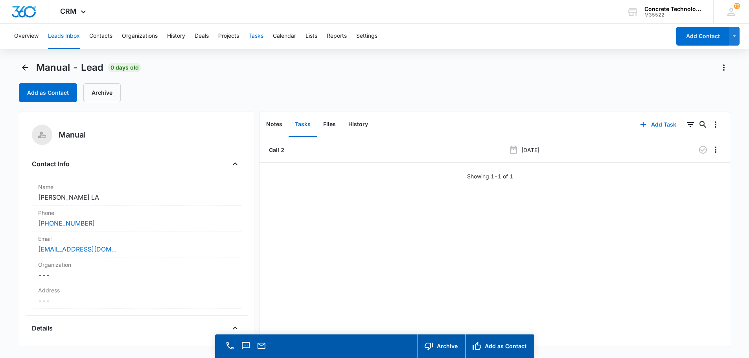
click at [258, 33] on button "Tasks" at bounding box center [256, 36] width 15 height 25
